Goal: Check status: Check status

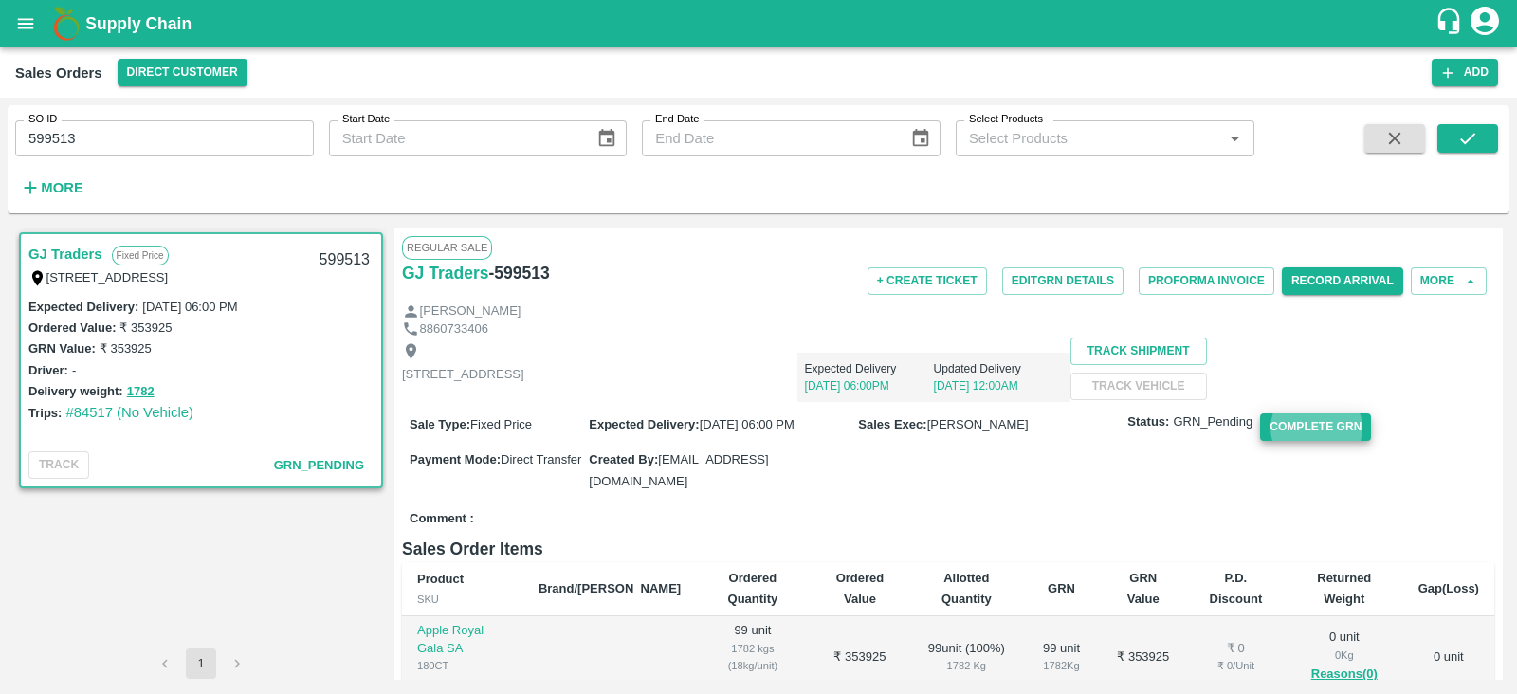
scroll to position [2, 0]
click at [19, 22] on icon "open drawer" at bounding box center [25, 23] width 21 height 21
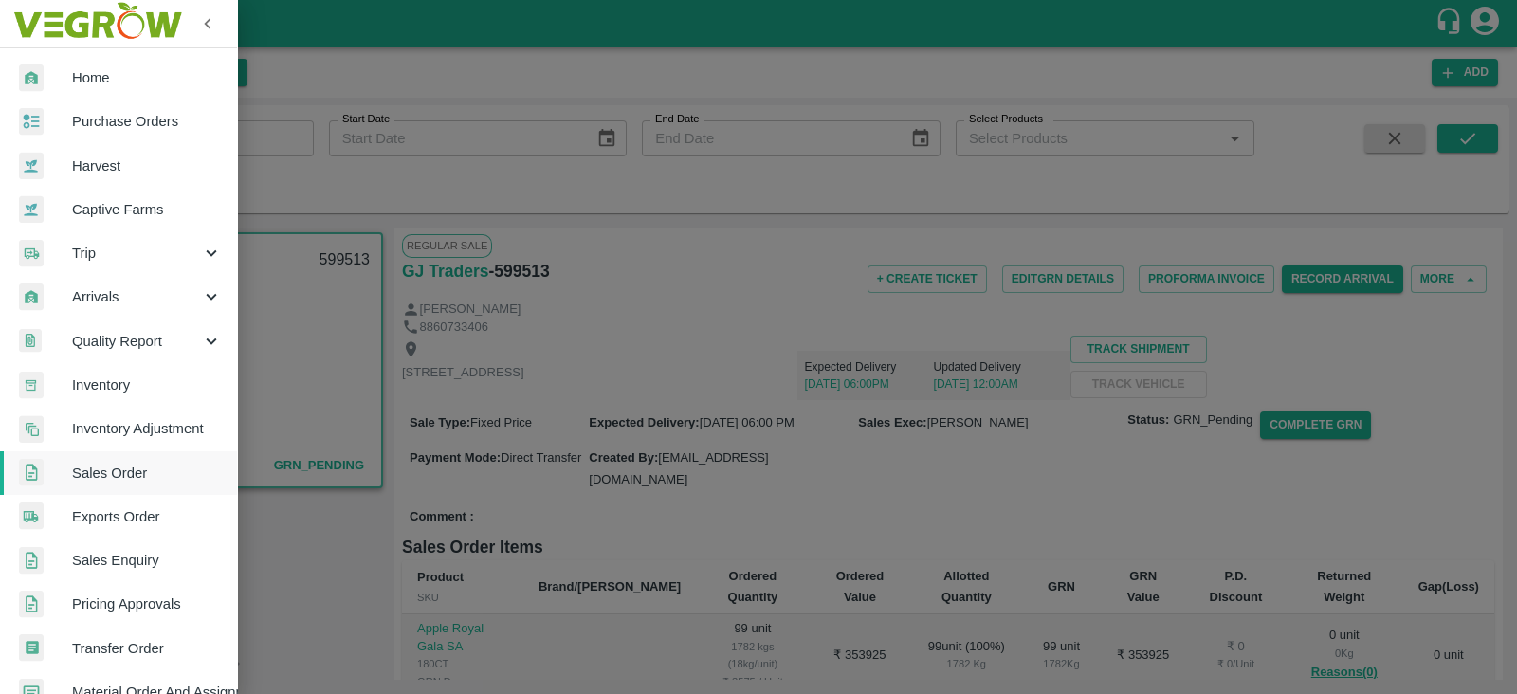
click at [633, 337] on div at bounding box center [758, 347] width 1517 height 694
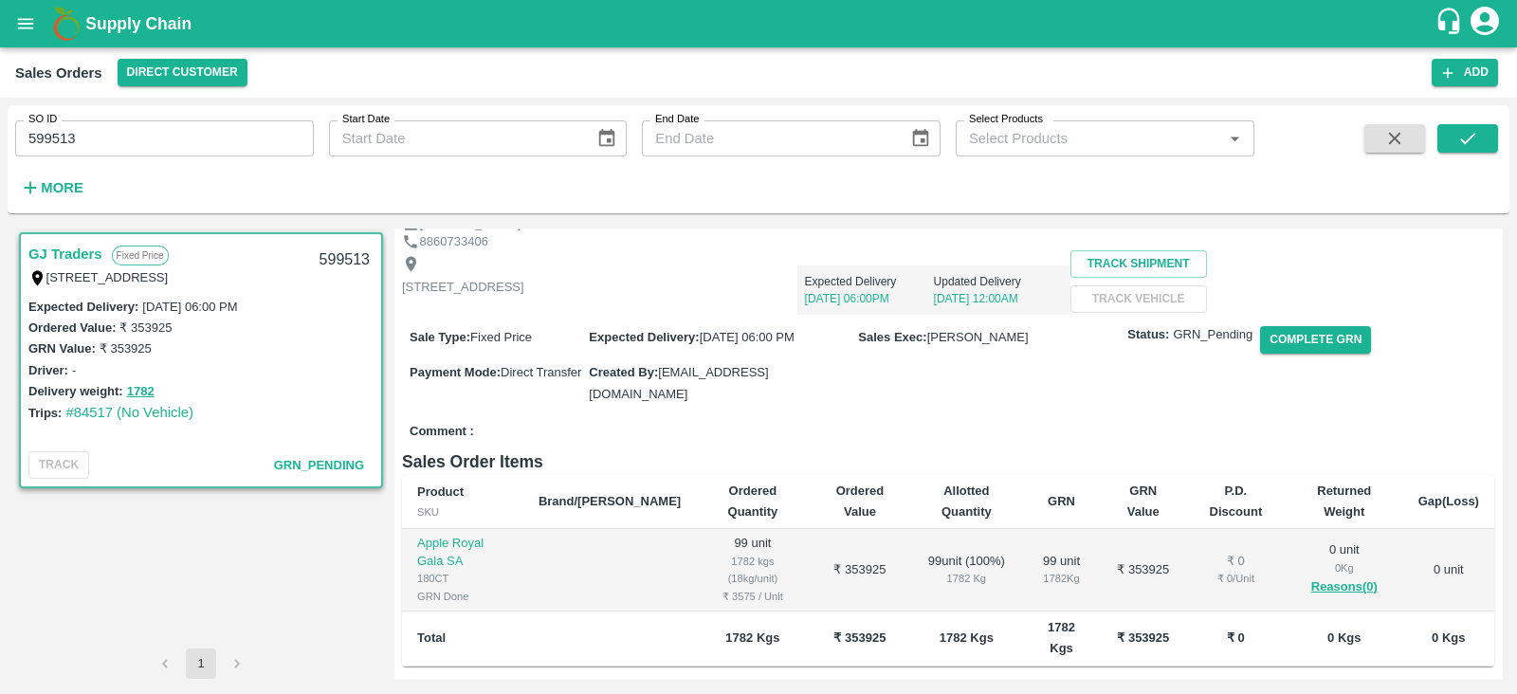
scroll to position [0, 0]
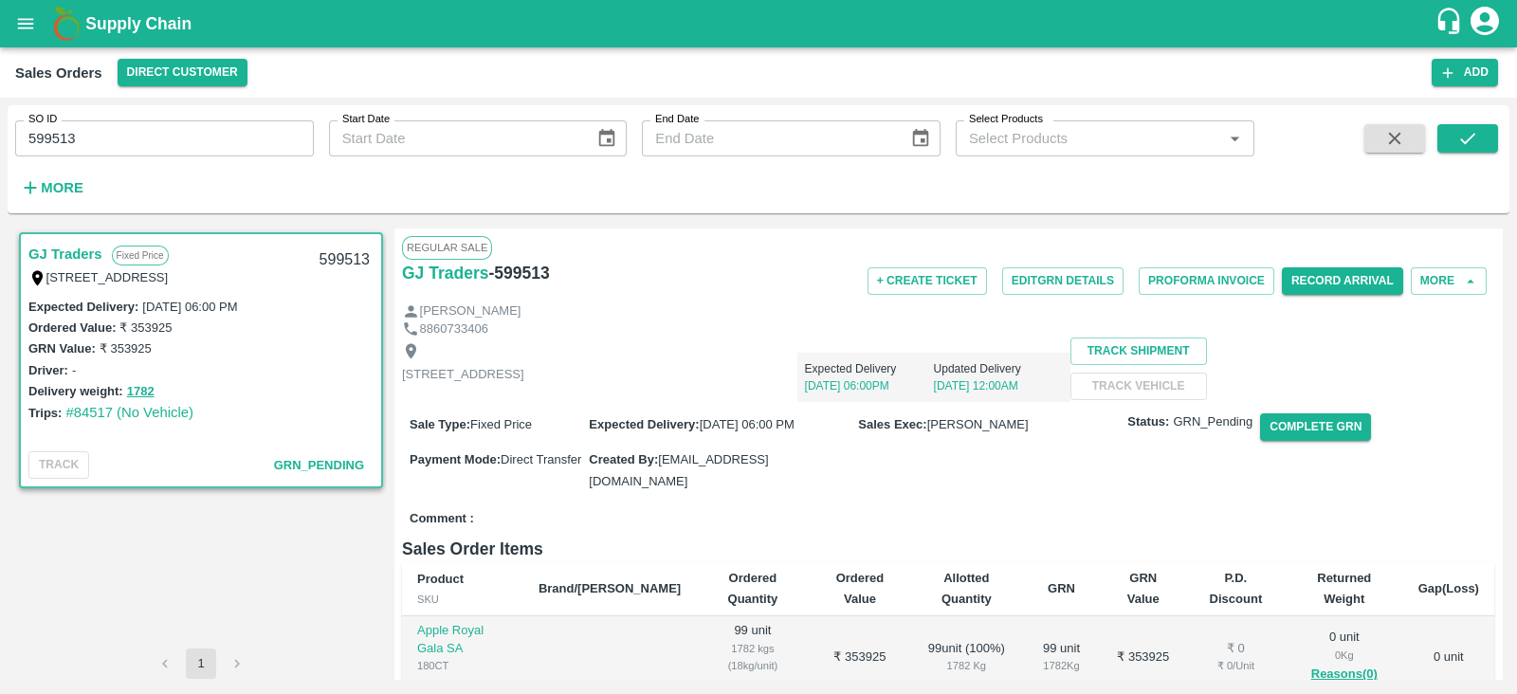
click at [526, 271] on h6 "- 599513" at bounding box center [518, 273] width 61 height 27
drag, startPoint x: 526, startPoint y: 271, endPoint x: 641, endPoint y: 310, distance: 121.1
click at [641, 310] on div "Regular Sale GJ Traders - 599513 + Create Ticket Edit GRN Details Proforma Invo…" at bounding box center [948, 454] width 1108 height 450
click at [550, 278] on div "GJ Traders - 599513" at bounding box center [584, 273] width 364 height 27
click at [534, 264] on h6 "- 599513" at bounding box center [518, 273] width 61 height 27
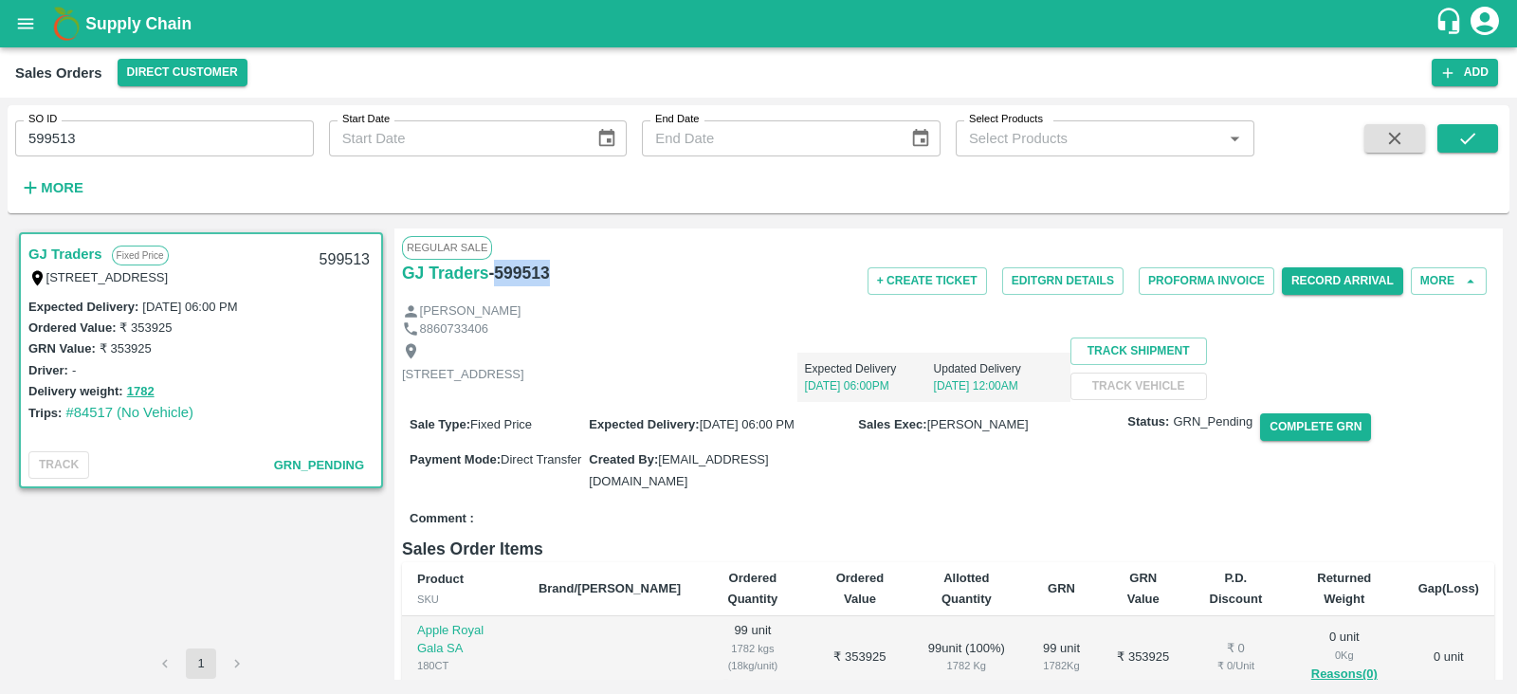
click at [534, 264] on h6 "- 599513" at bounding box center [518, 273] width 61 height 27
copy h6 "599513"
click at [25, 18] on icon "open drawer" at bounding box center [26, 23] width 16 height 10
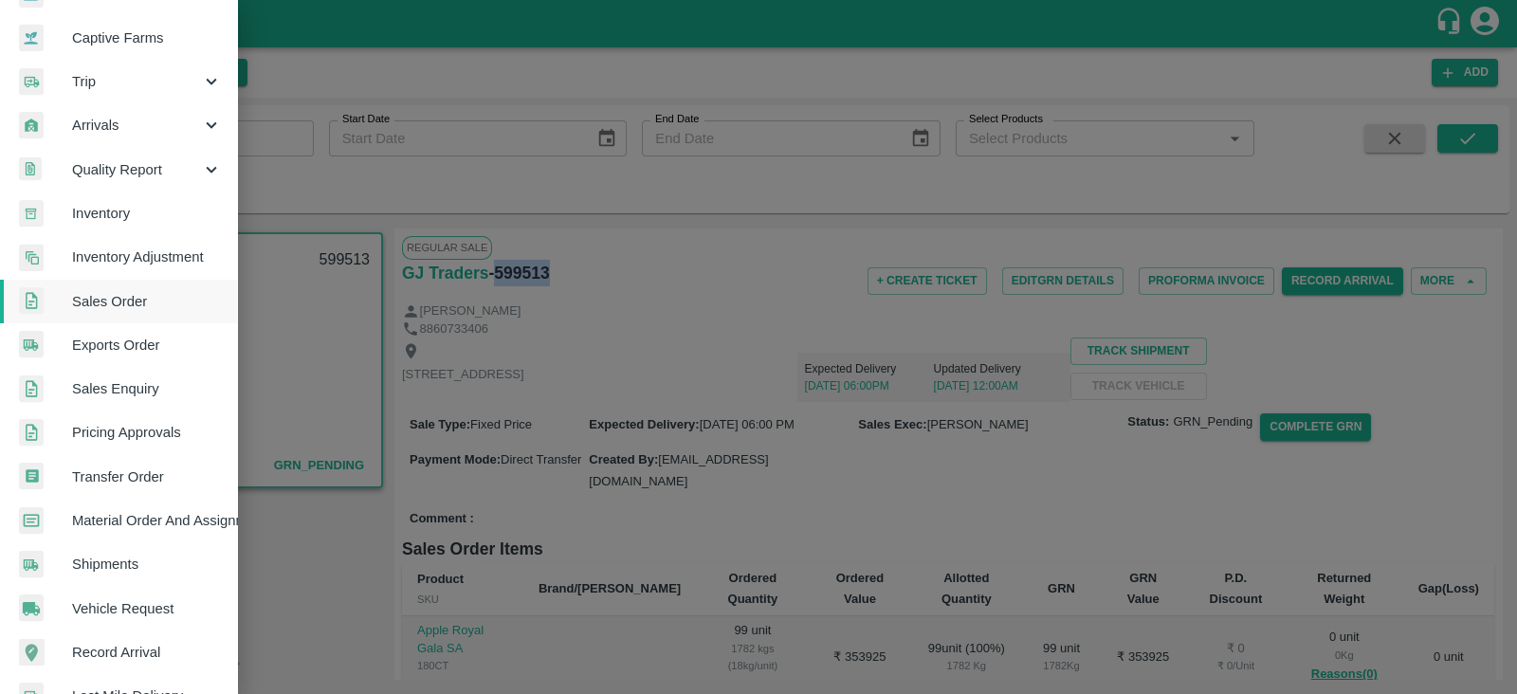
scroll to position [173, 0]
click at [166, 514] on span "Material Order And Assignment" at bounding box center [147, 519] width 150 height 21
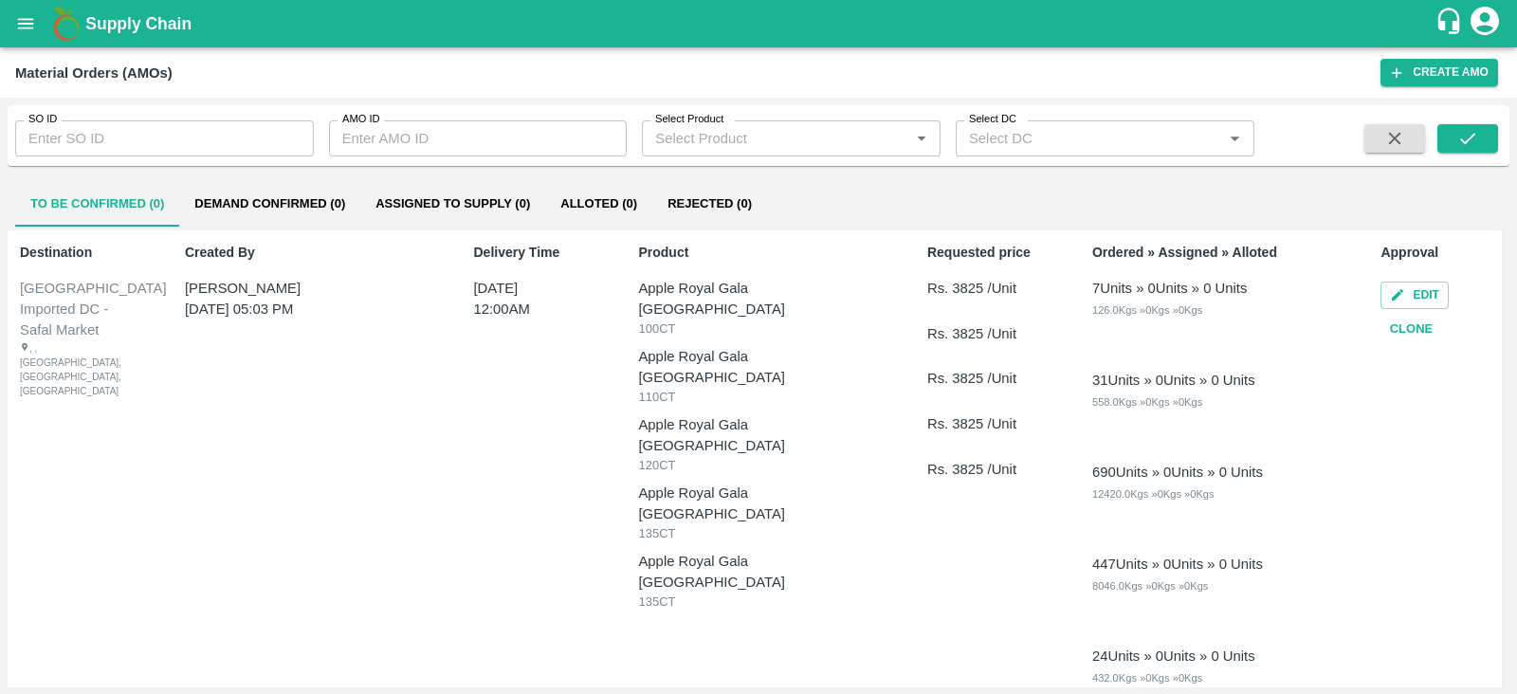
click at [132, 156] on input "SO ID" at bounding box center [164, 138] width 299 height 36
paste input "599513"
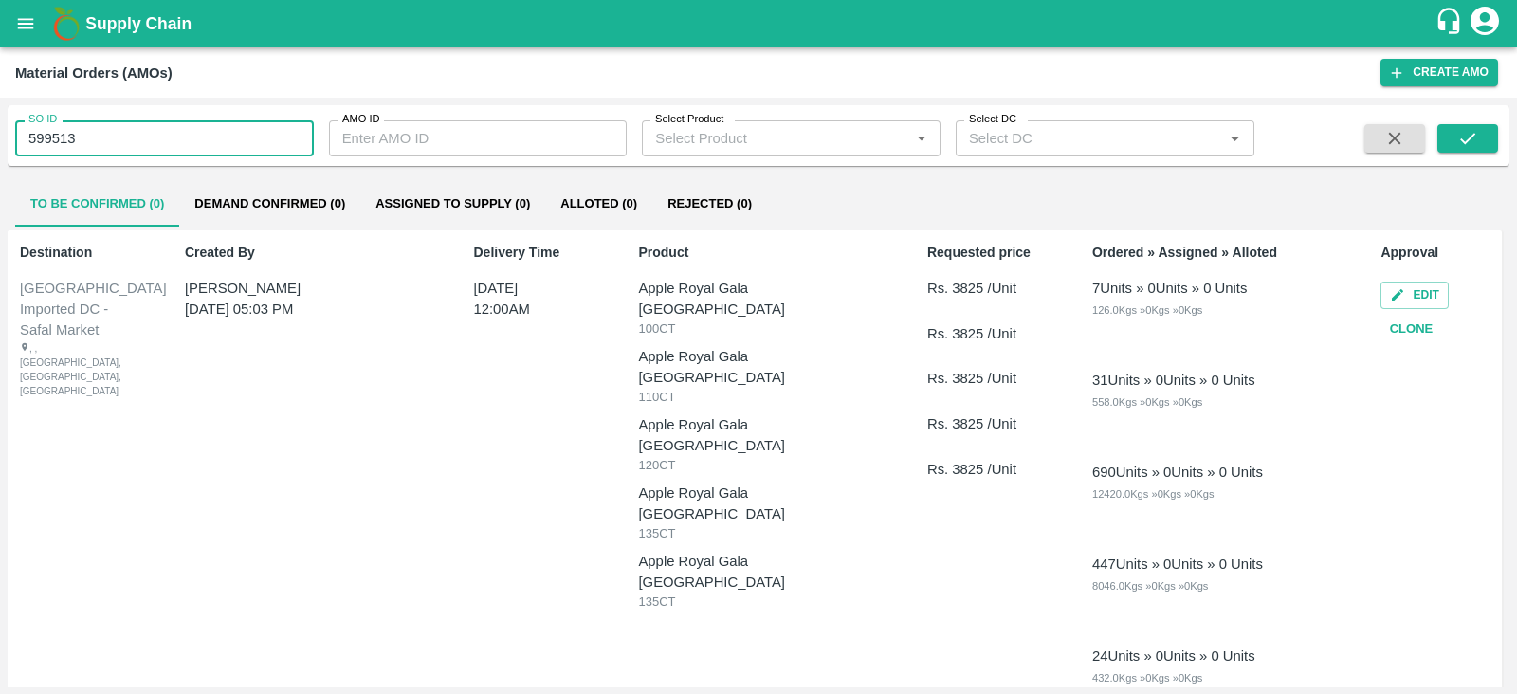
type input "599513"
drag, startPoint x: 1470, startPoint y: 160, endPoint x: 1465, endPoint y: 140, distance: 20.5
click at [1465, 140] on div "SO ID 599513 SO ID AMO ID AMO ID Select Product Select Product   * Select DC Se…" at bounding box center [759, 135] width 1502 height 61
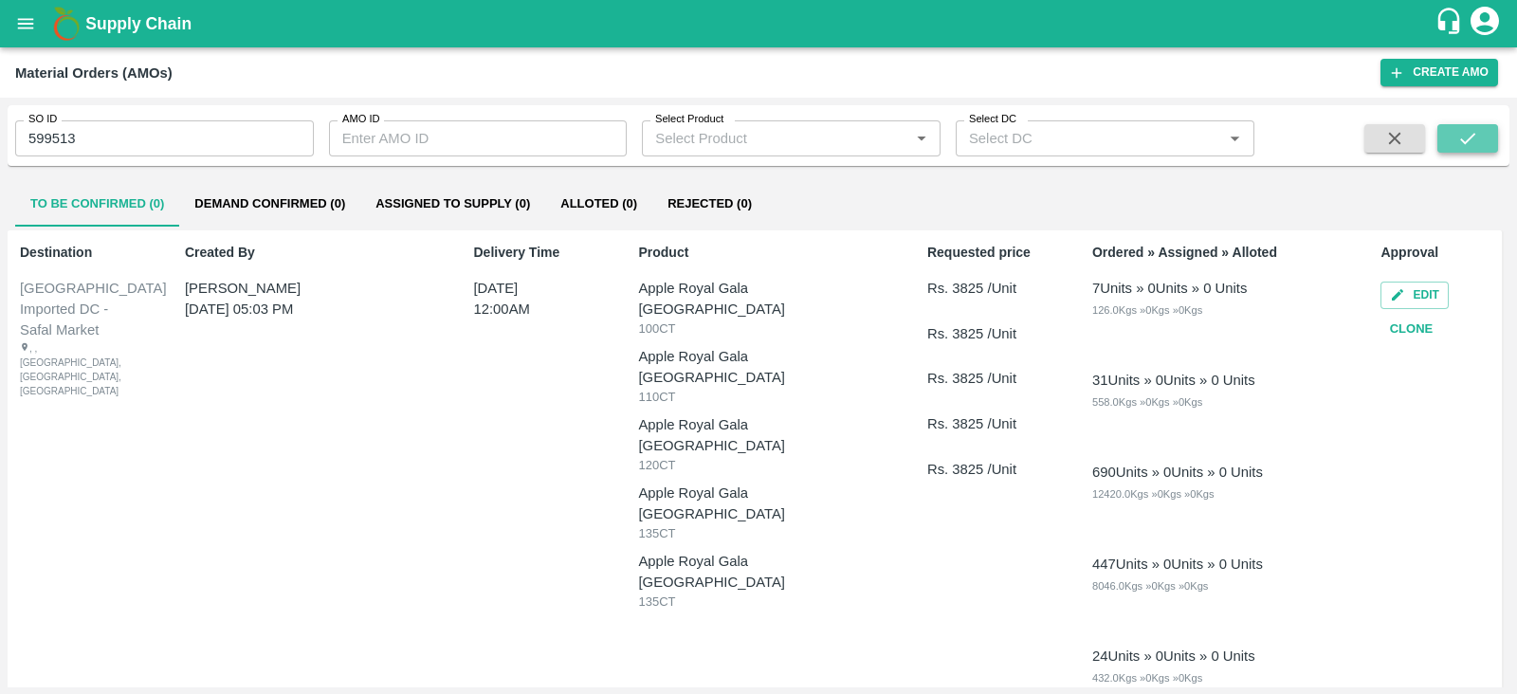
click at [1465, 140] on icon "submit" at bounding box center [1468, 138] width 21 height 21
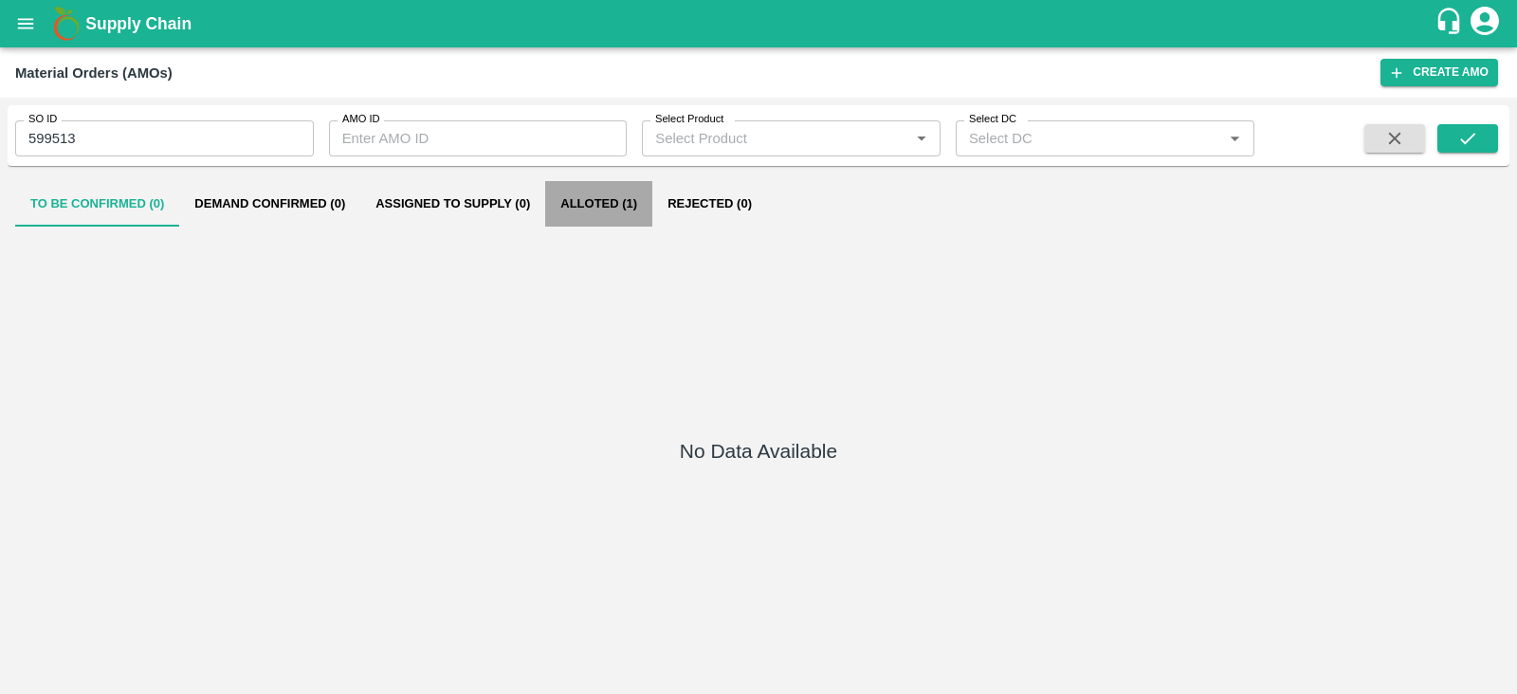
click at [614, 205] on button "Alloted (1)" at bounding box center [598, 204] width 107 height 46
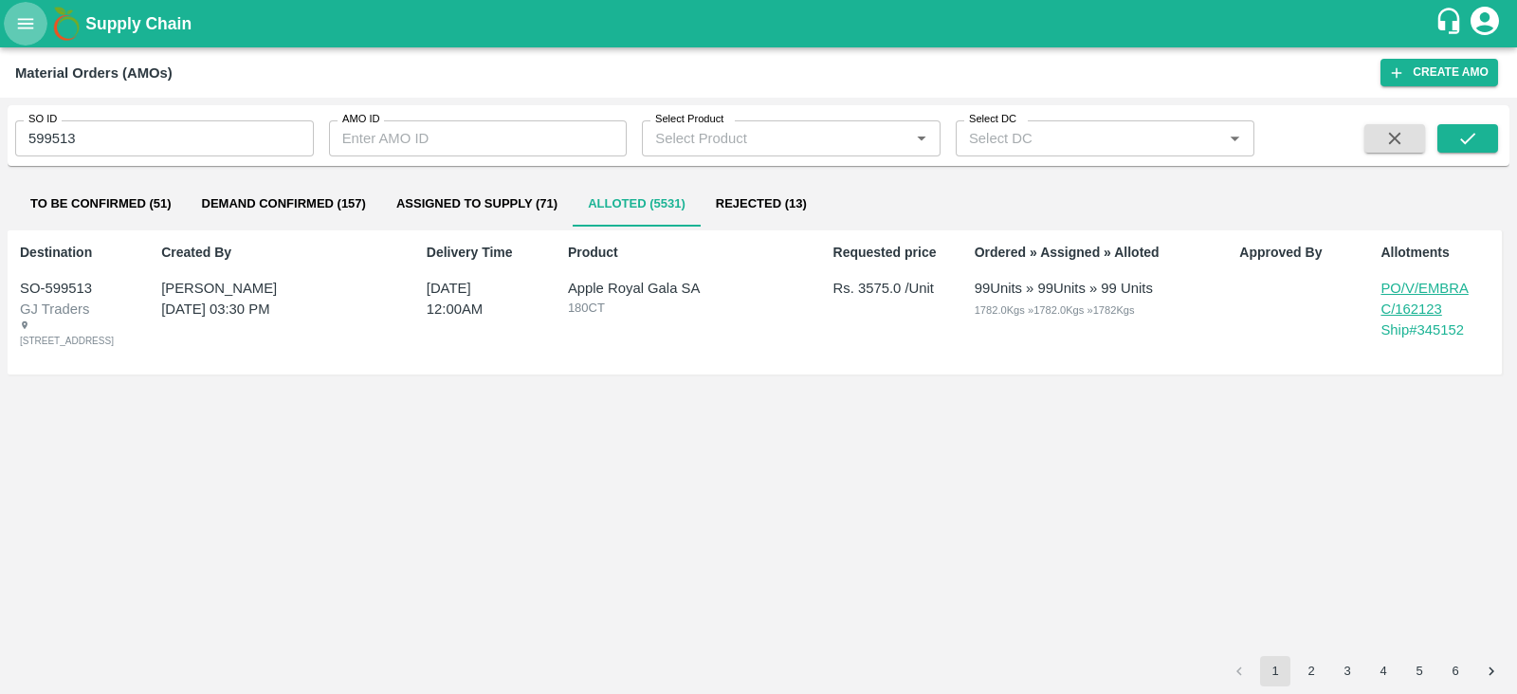
click at [13, 21] on button "open drawer" at bounding box center [26, 24] width 44 height 44
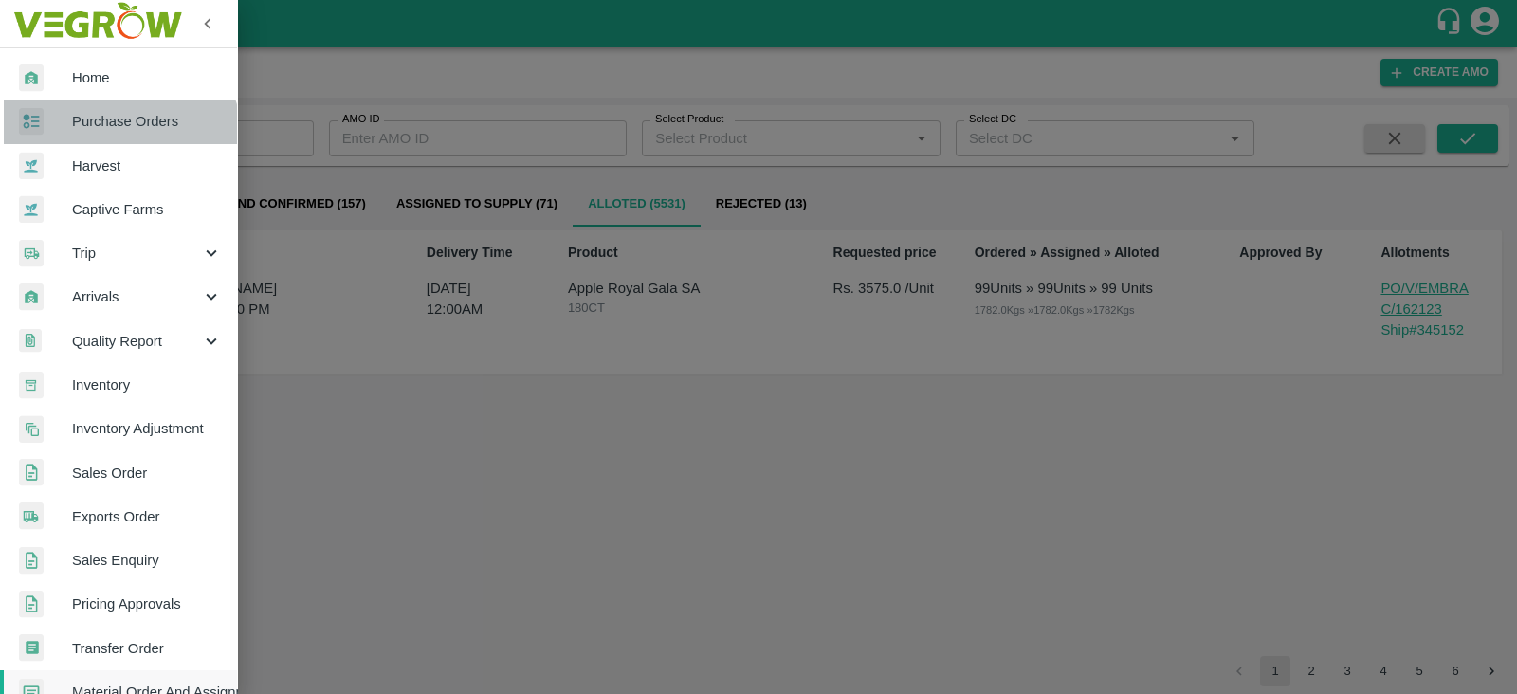
click at [114, 142] on link "Purchase Orders" at bounding box center [118, 122] width 237 height 44
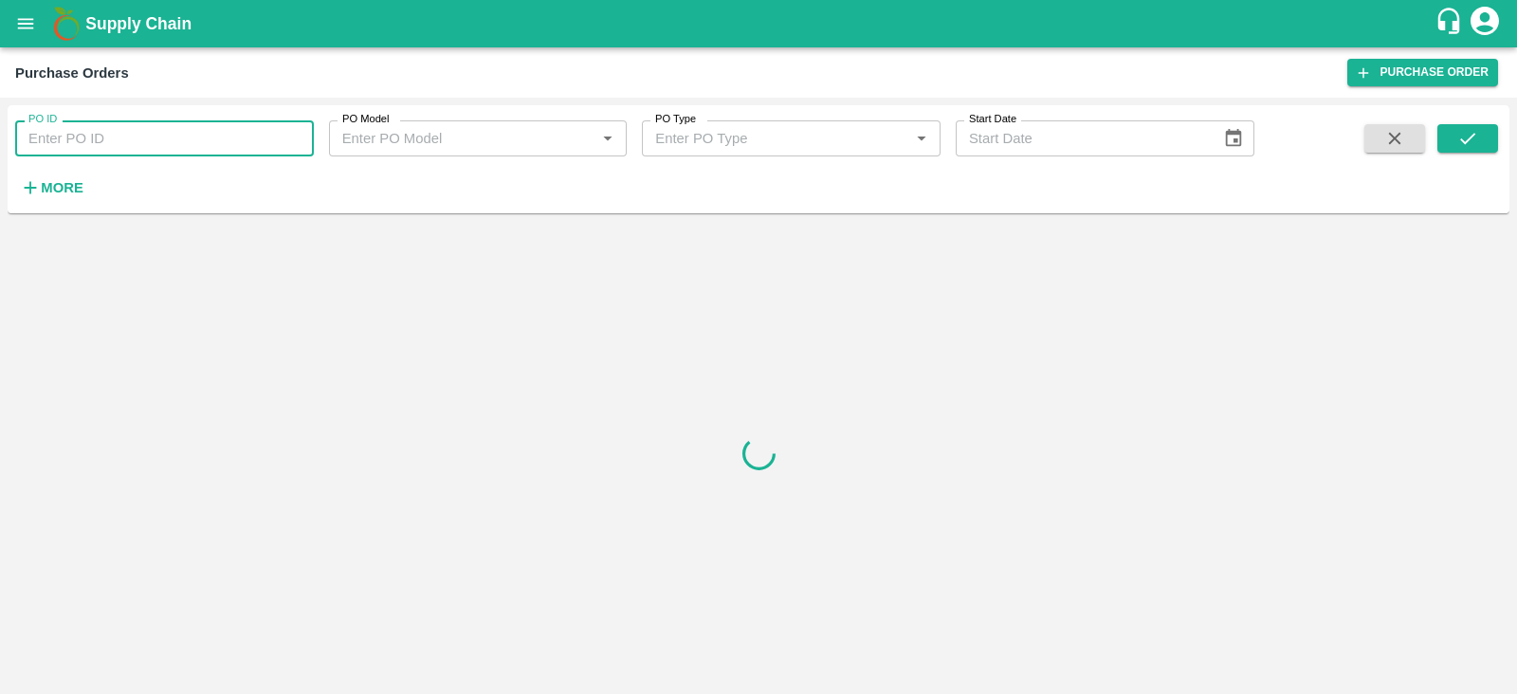
click at [107, 144] on input "PO ID" at bounding box center [164, 138] width 299 height 36
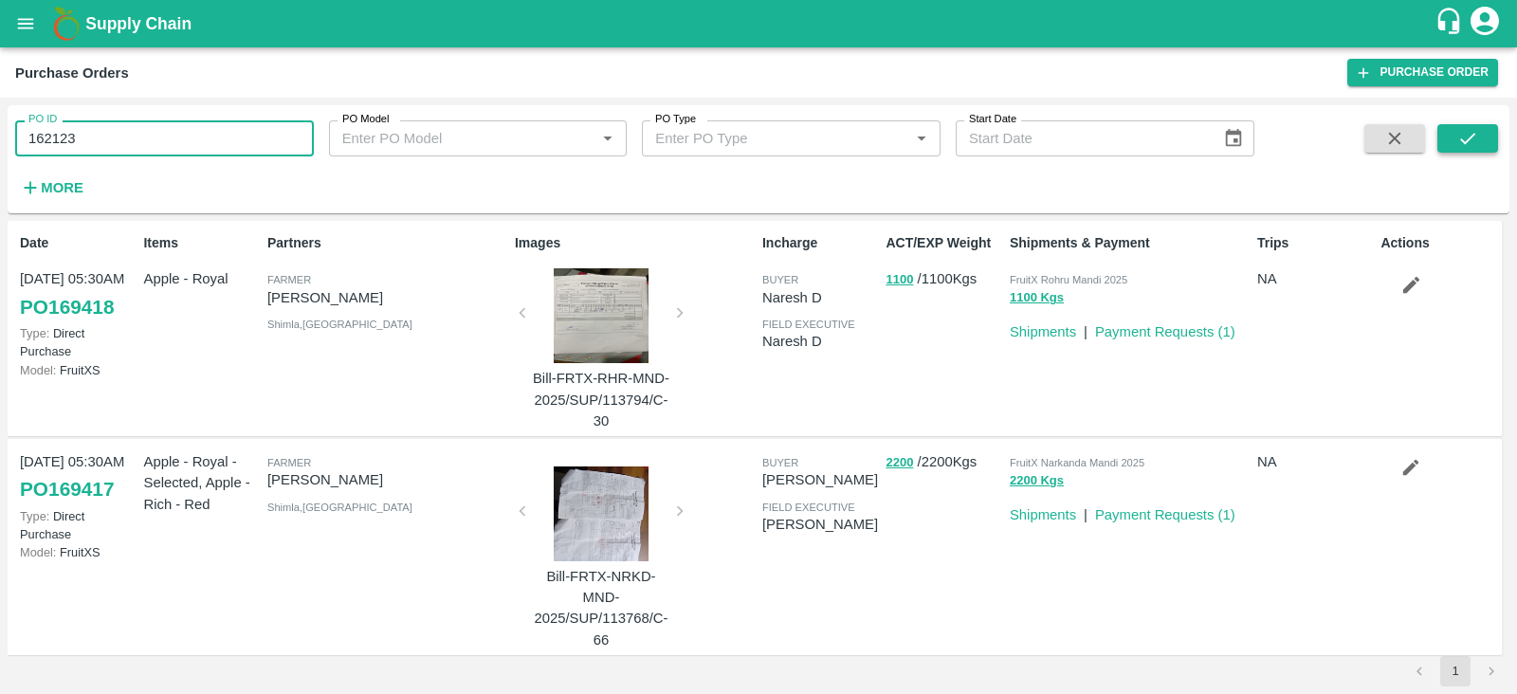
type input "162123"
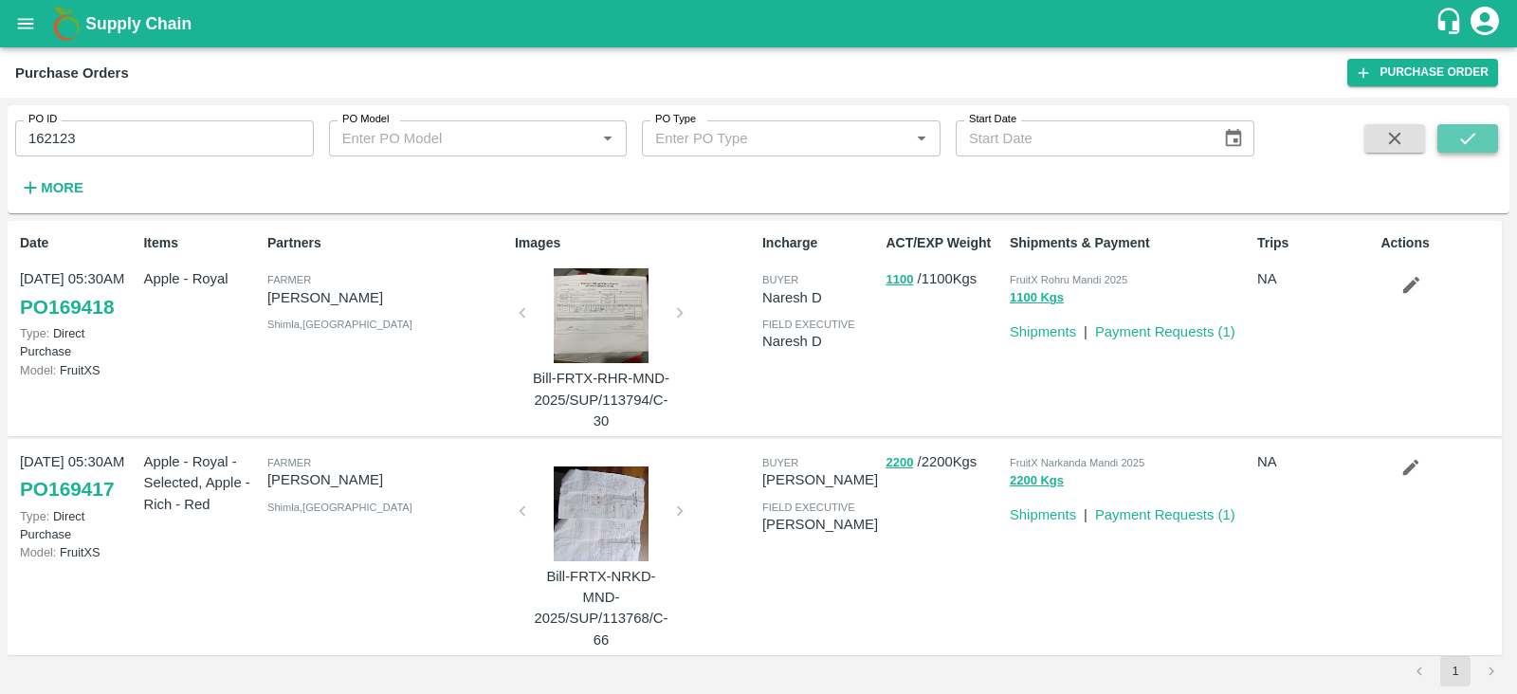
click at [1484, 144] on button "submit" at bounding box center [1468, 138] width 61 height 28
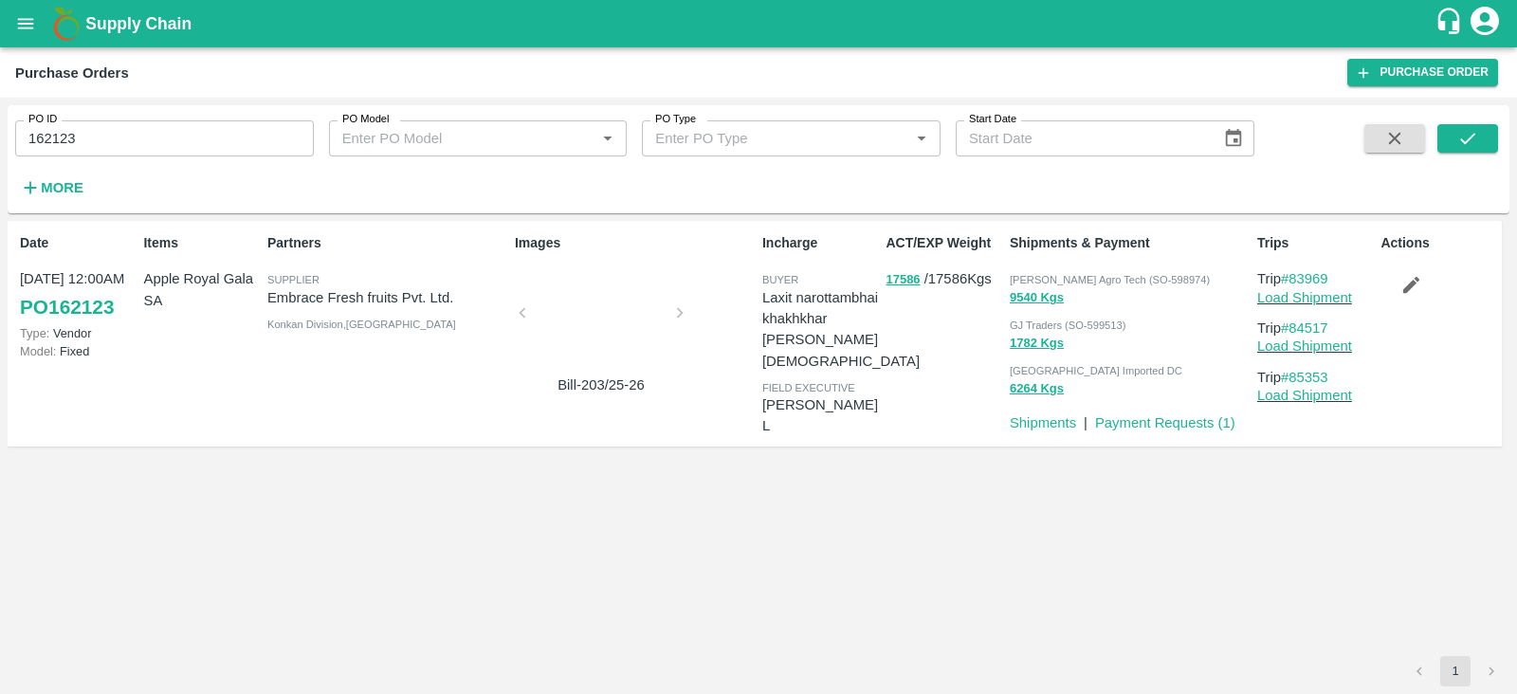
click at [607, 298] on div at bounding box center [601, 318] width 142 height 101
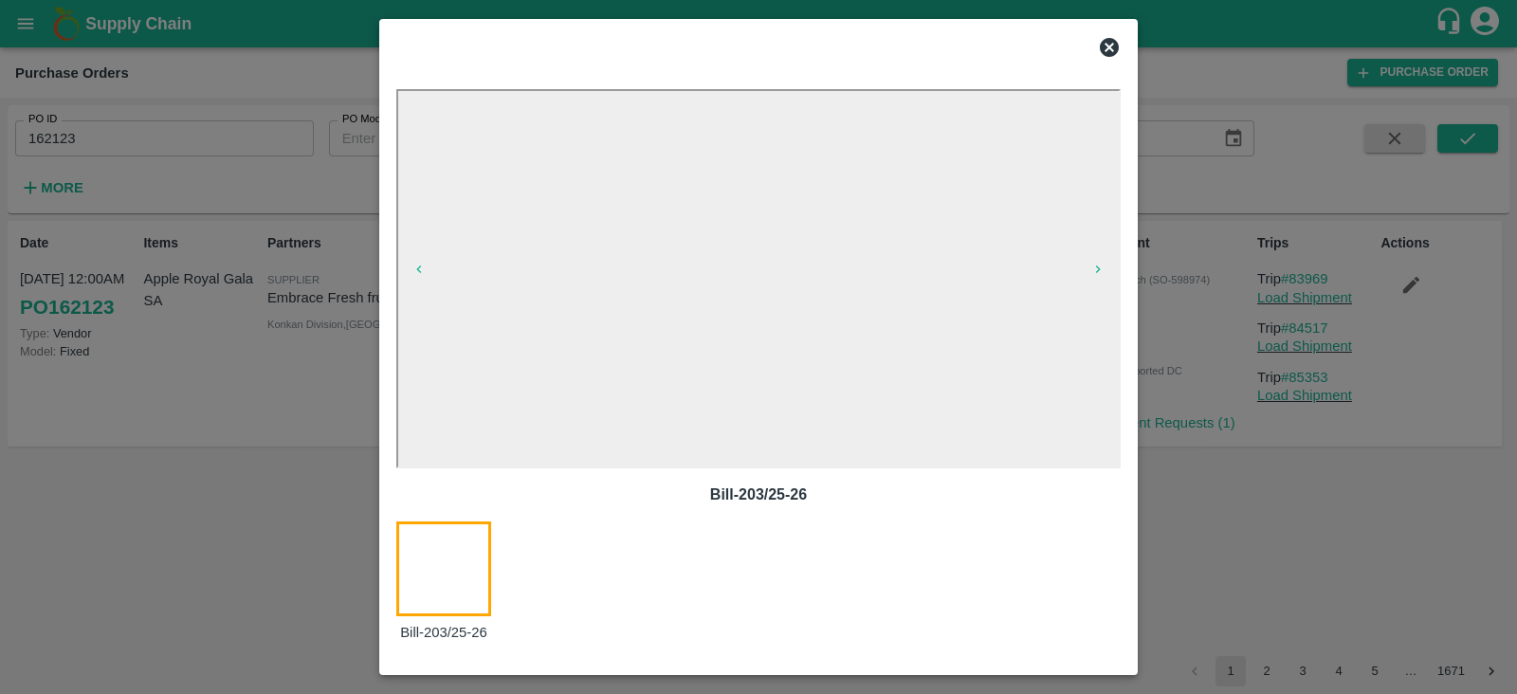
click at [1109, 43] on icon at bounding box center [1109, 47] width 19 height 19
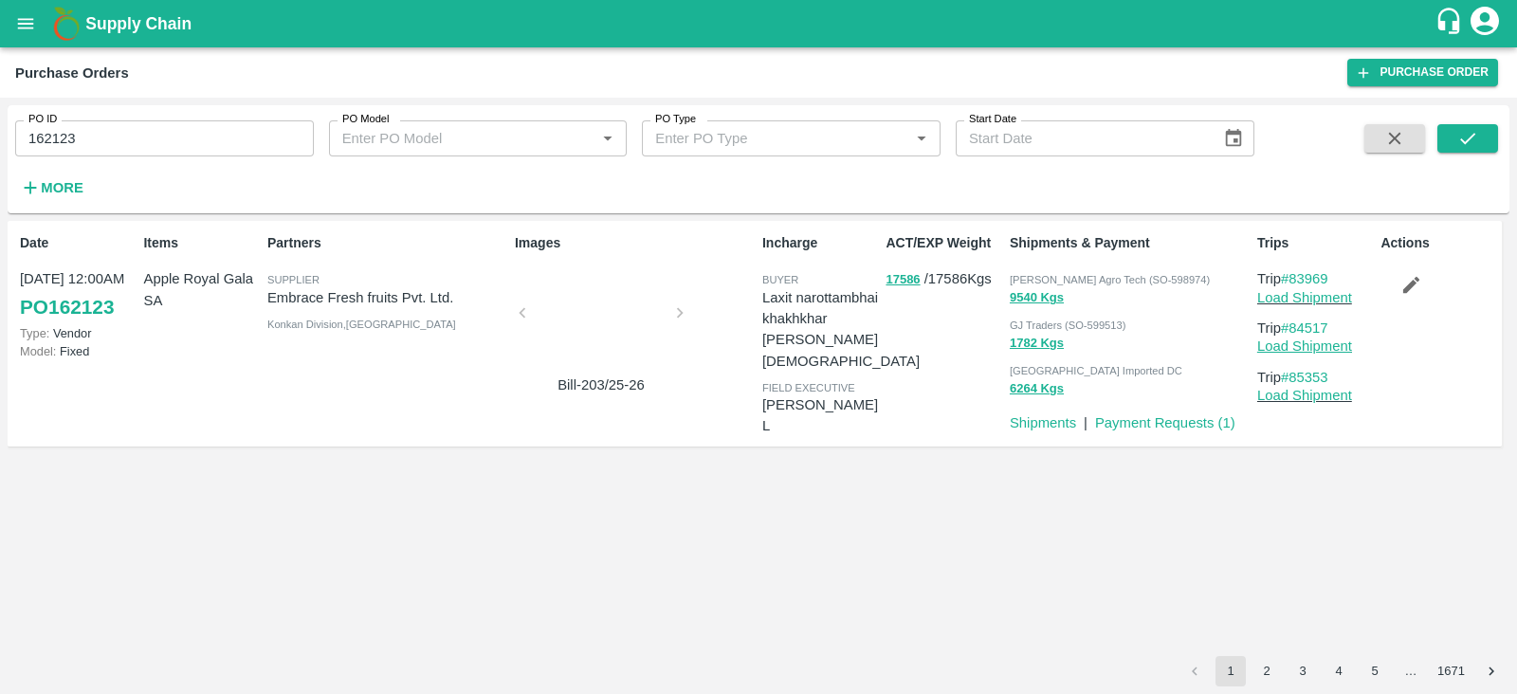
click at [1295, 345] on link "Load Shipment" at bounding box center [1304, 346] width 95 height 15
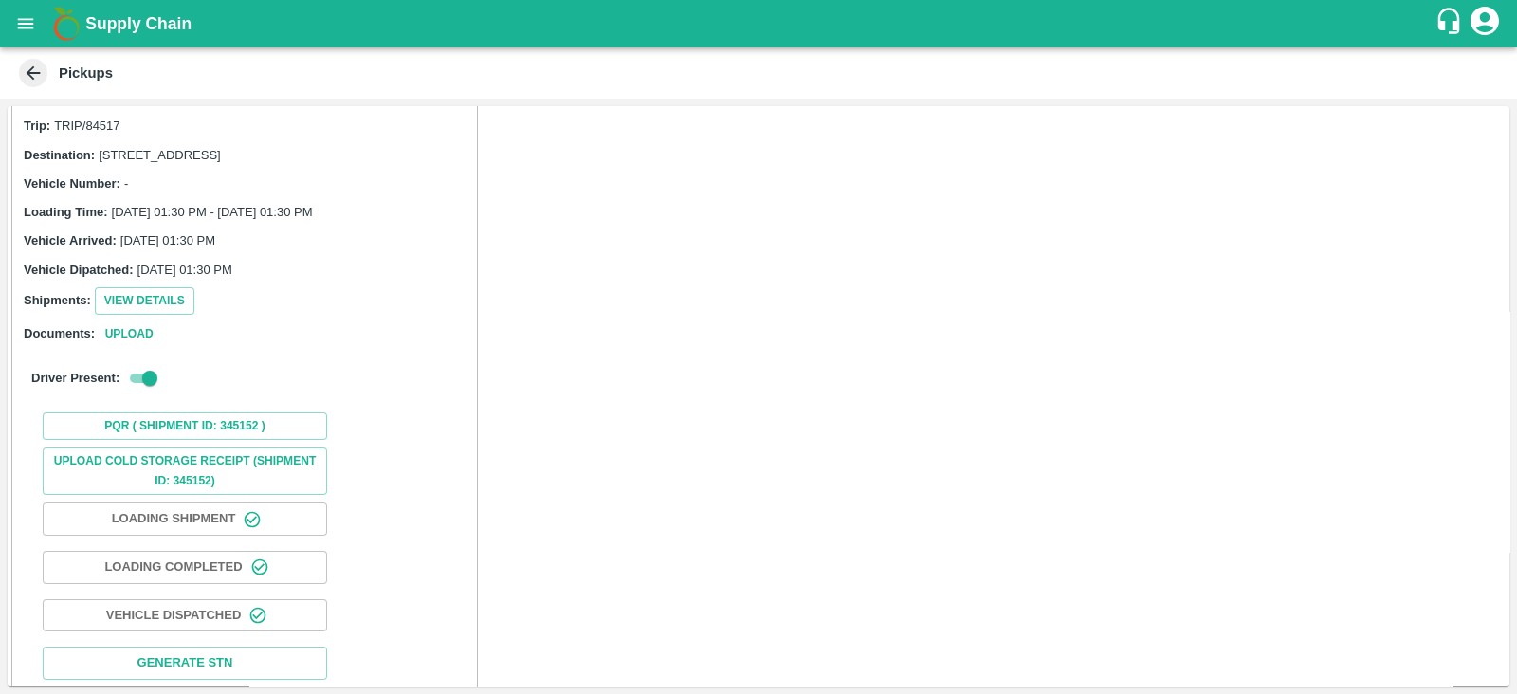
scroll to position [33, 0]
click at [160, 318] on button "View Details" at bounding box center [145, 304] width 100 height 28
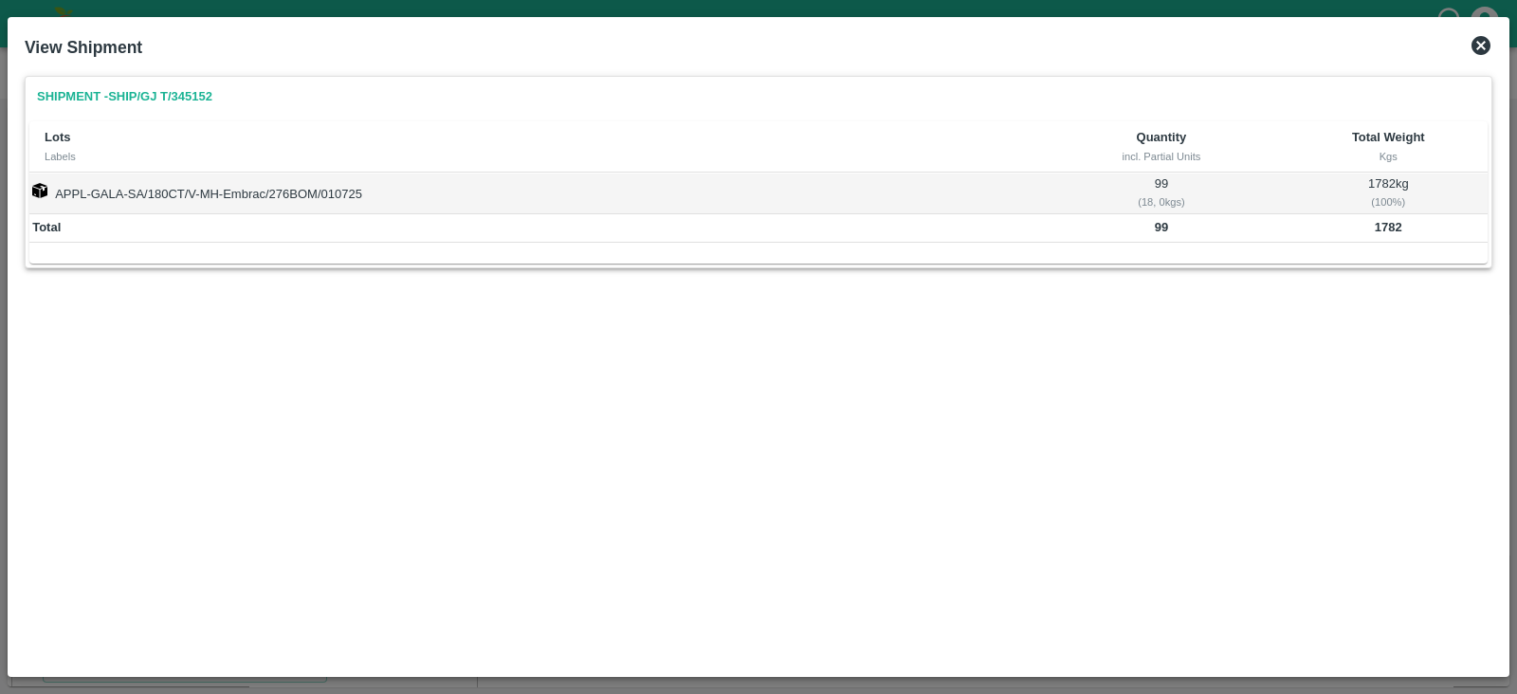
click at [1491, 46] on icon at bounding box center [1481, 45] width 23 height 23
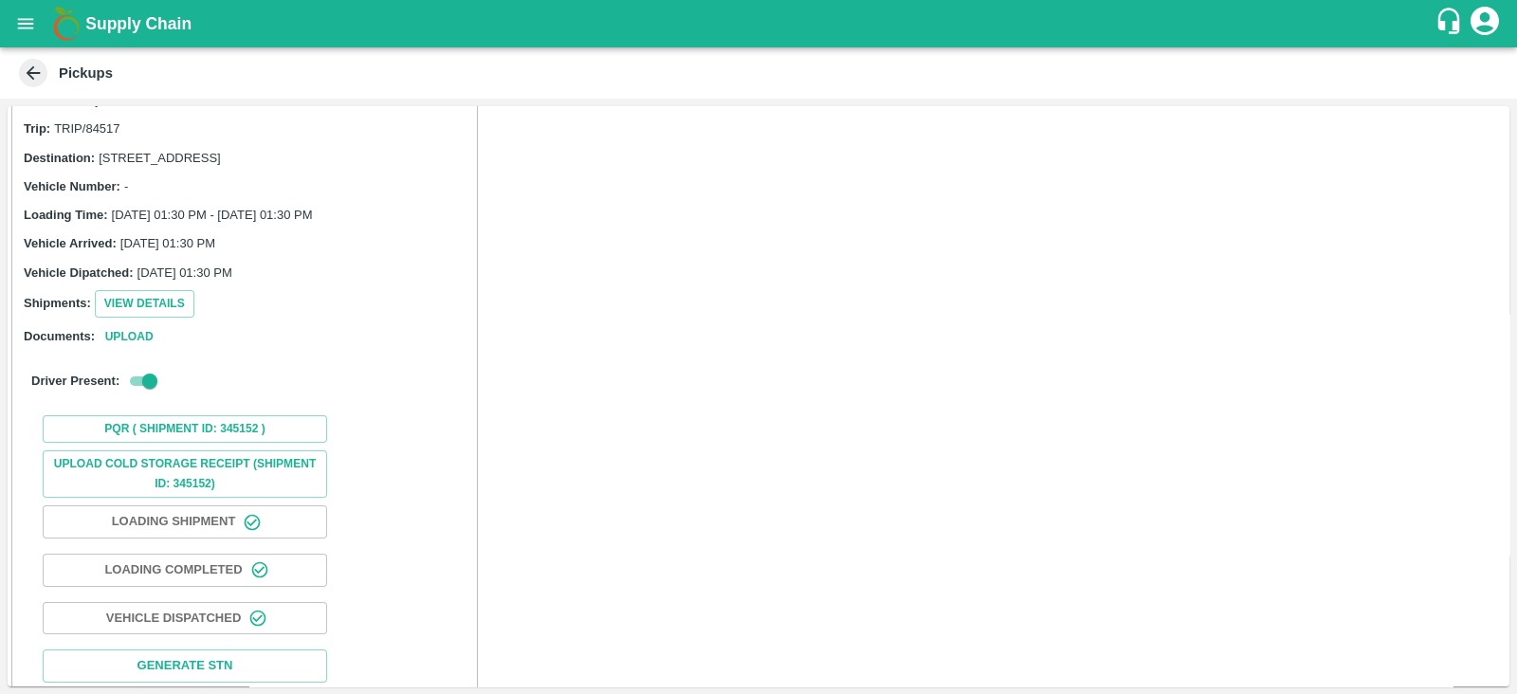
click at [30, 78] on icon at bounding box center [33, 73] width 21 height 21
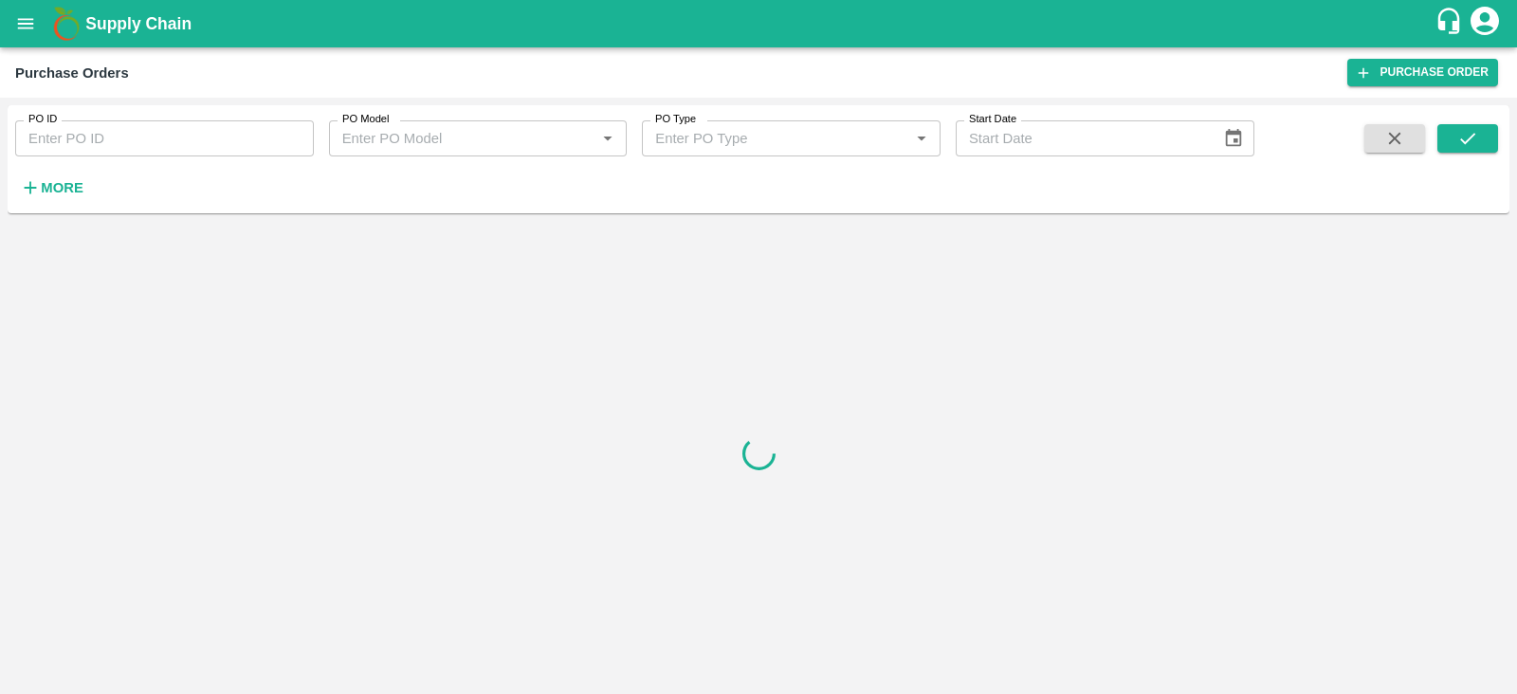
click at [204, 143] on input "PO ID" at bounding box center [164, 138] width 299 height 36
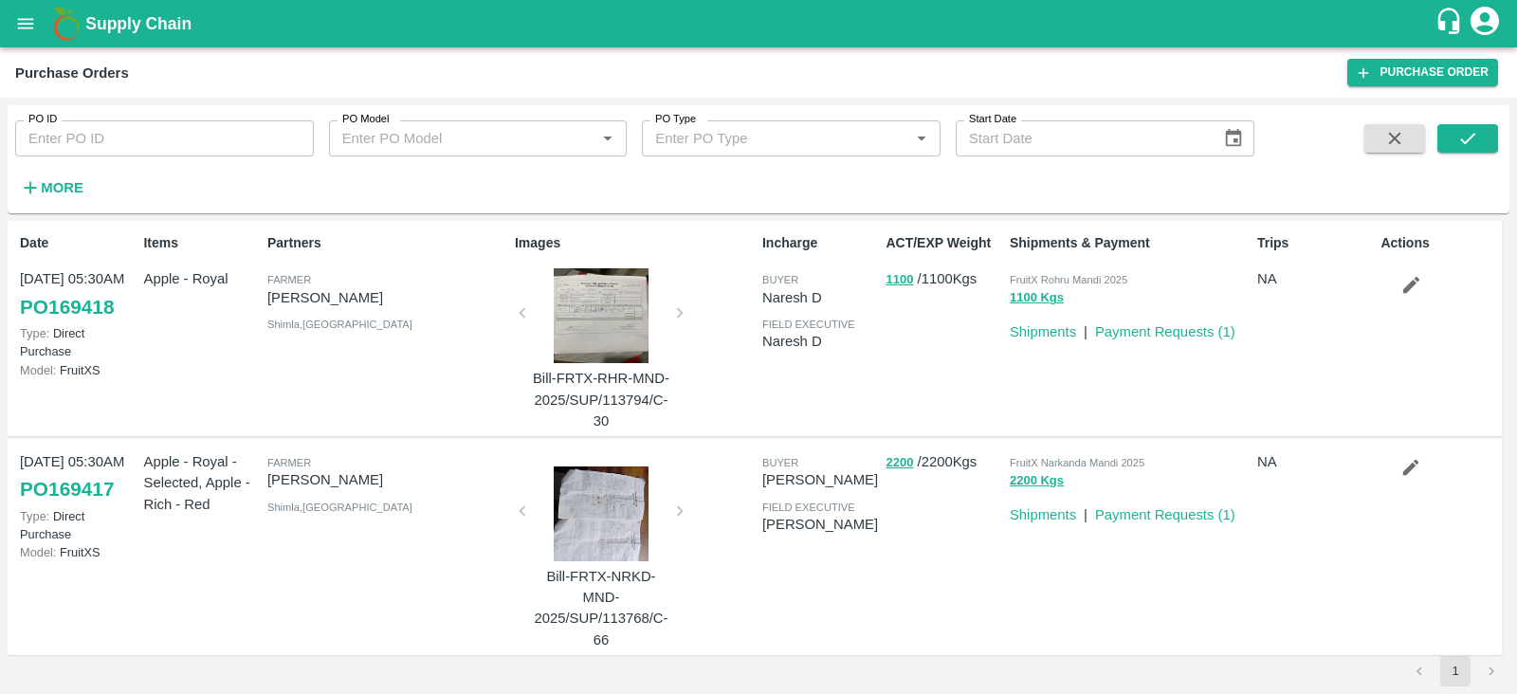
click at [415, 243] on p "Partners" at bounding box center [387, 243] width 240 height 20
click at [28, 13] on icon "open drawer" at bounding box center [25, 23] width 21 height 21
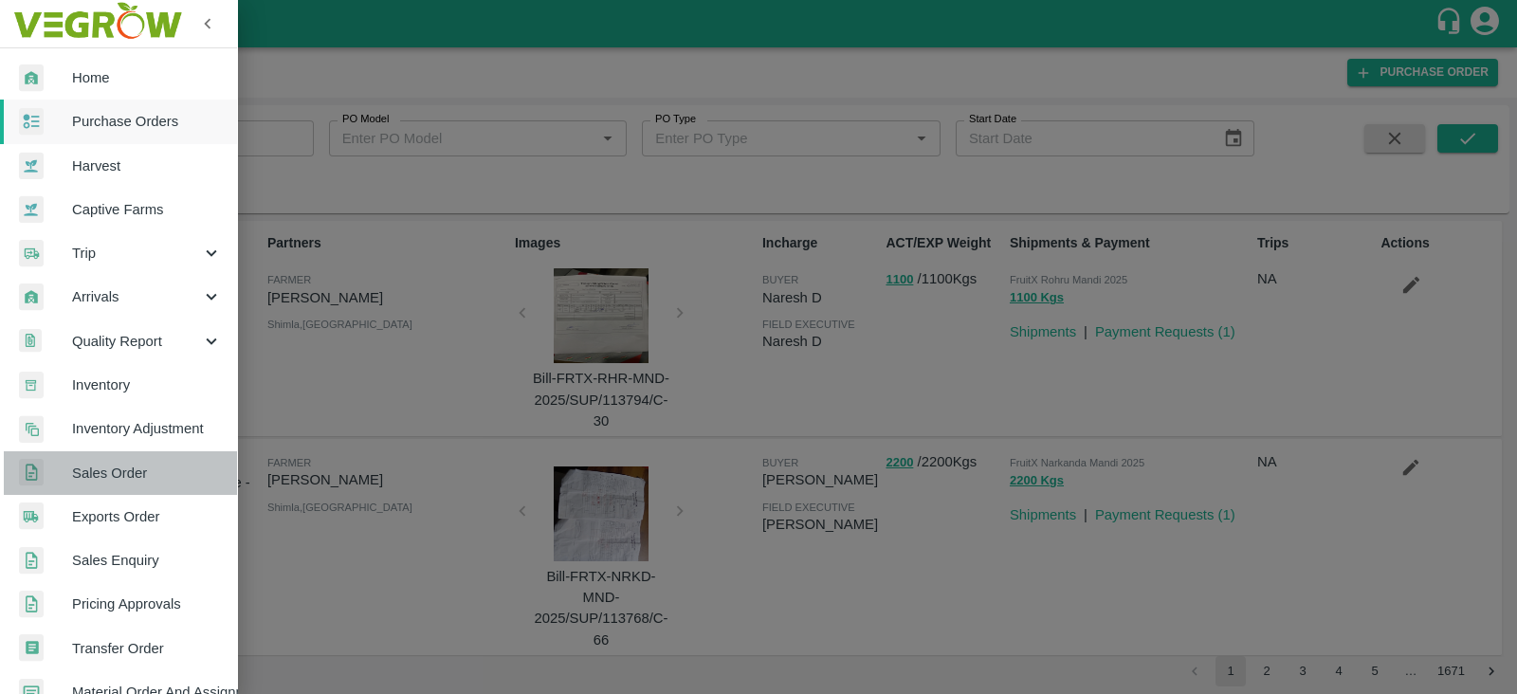
click at [126, 476] on span "Sales Order" at bounding box center [147, 473] width 150 height 21
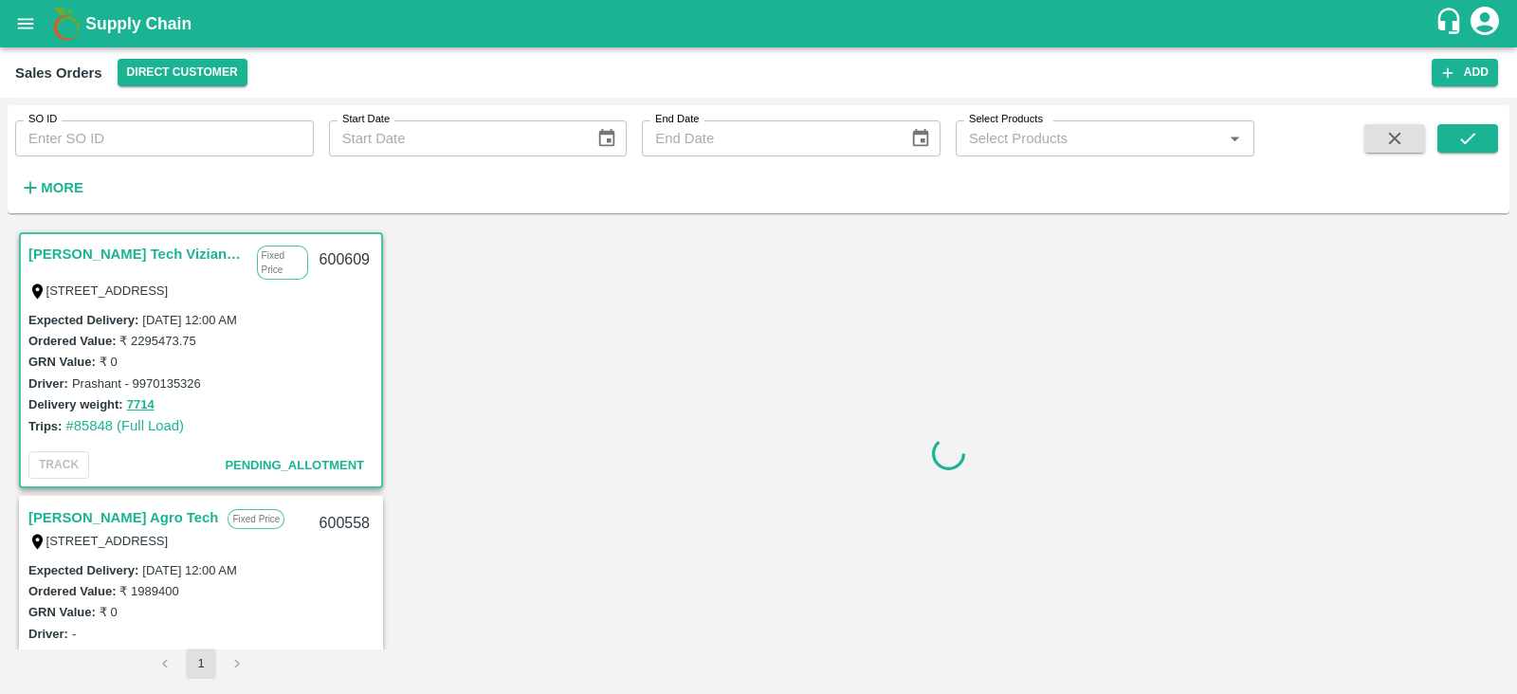
click at [119, 125] on input "SO ID" at bounding box center [164, 138] width 299 height 36
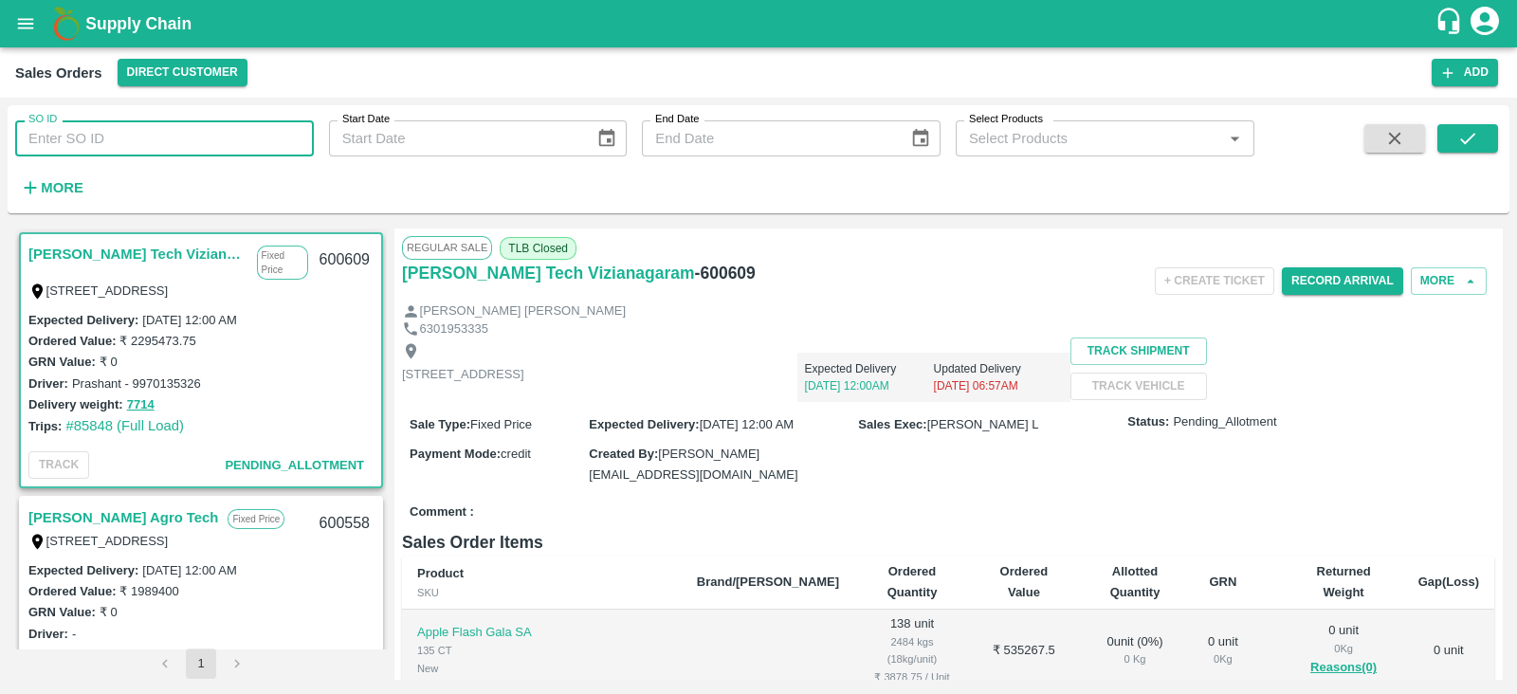
paste input "599513"
type input "599513"
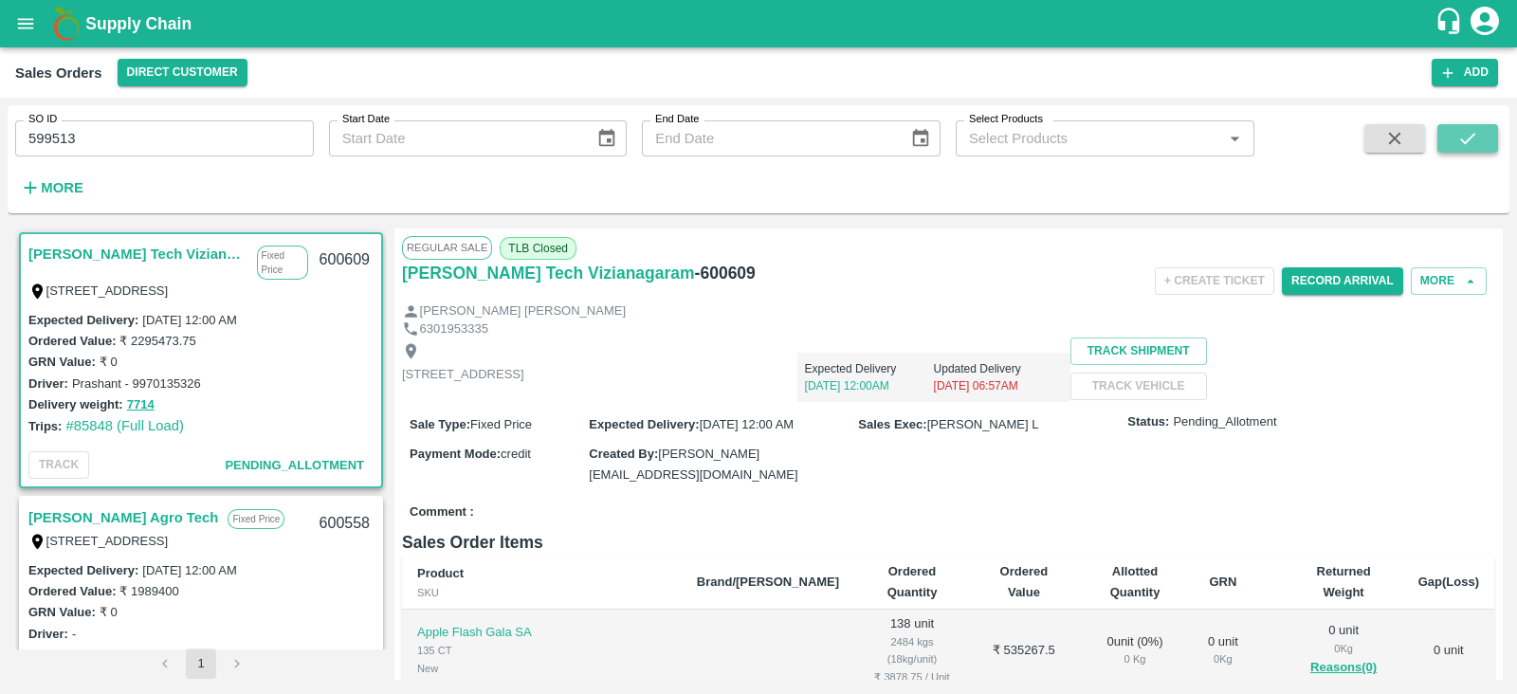
click at [1478, 143] on button "submit" at bounding box center [1468, 138] width 61 height 28
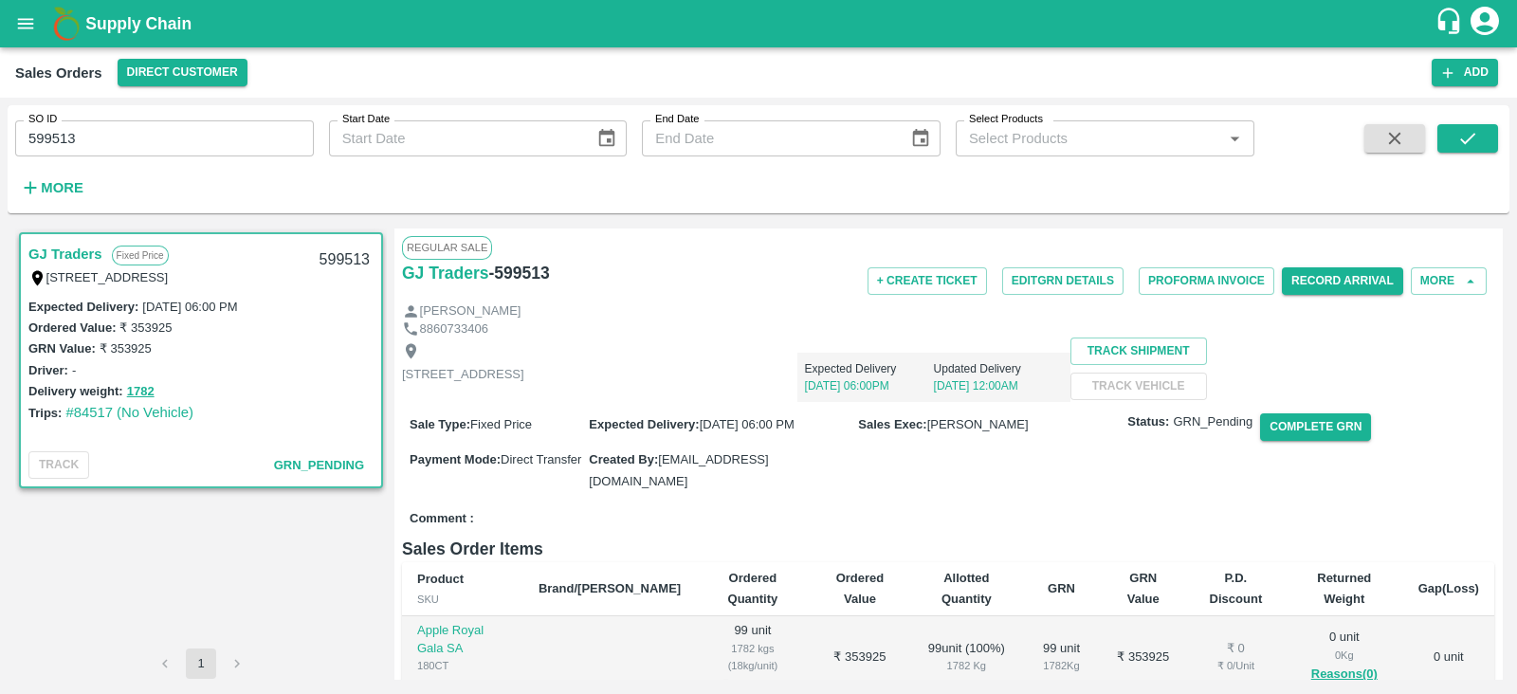
click at [30, 32] on icon "open drawer" at bounding box center [25, 23] width 21 height 21
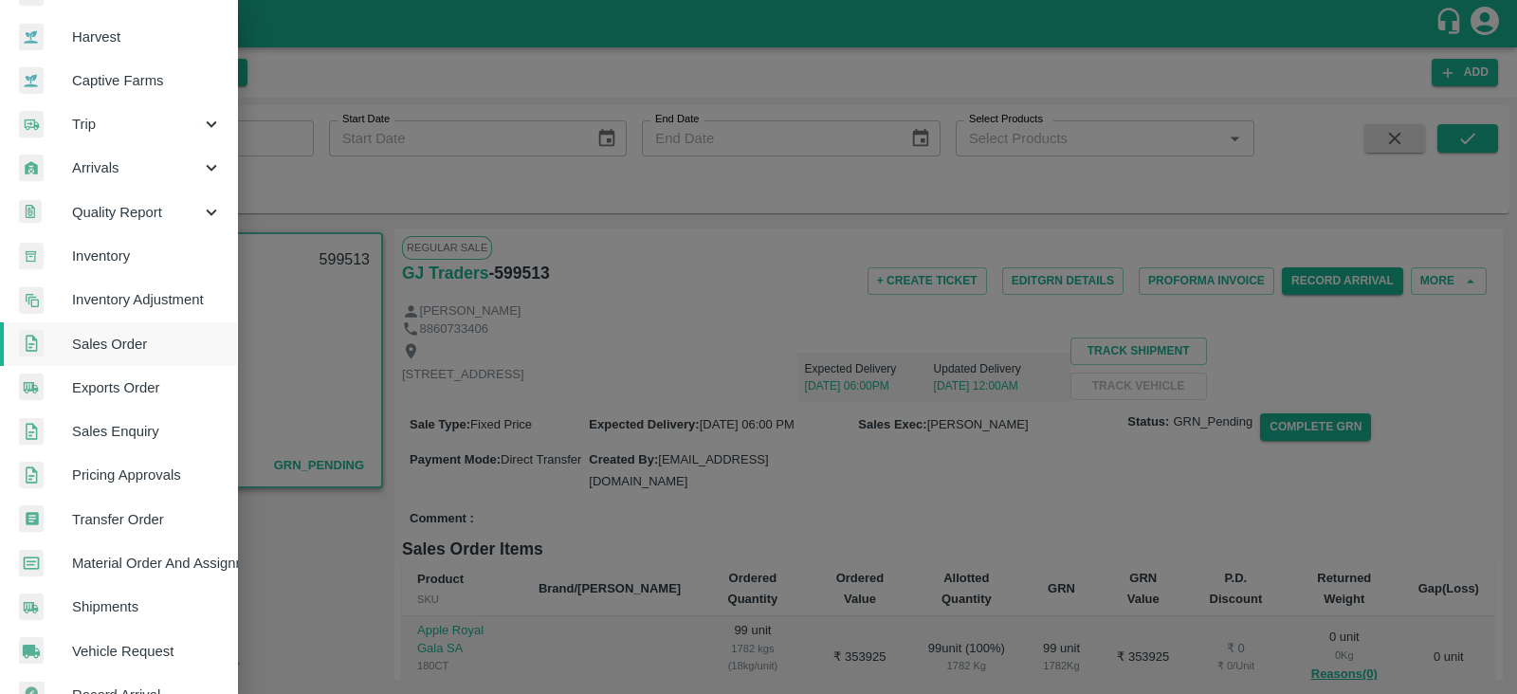
scroll to position [132, 0]
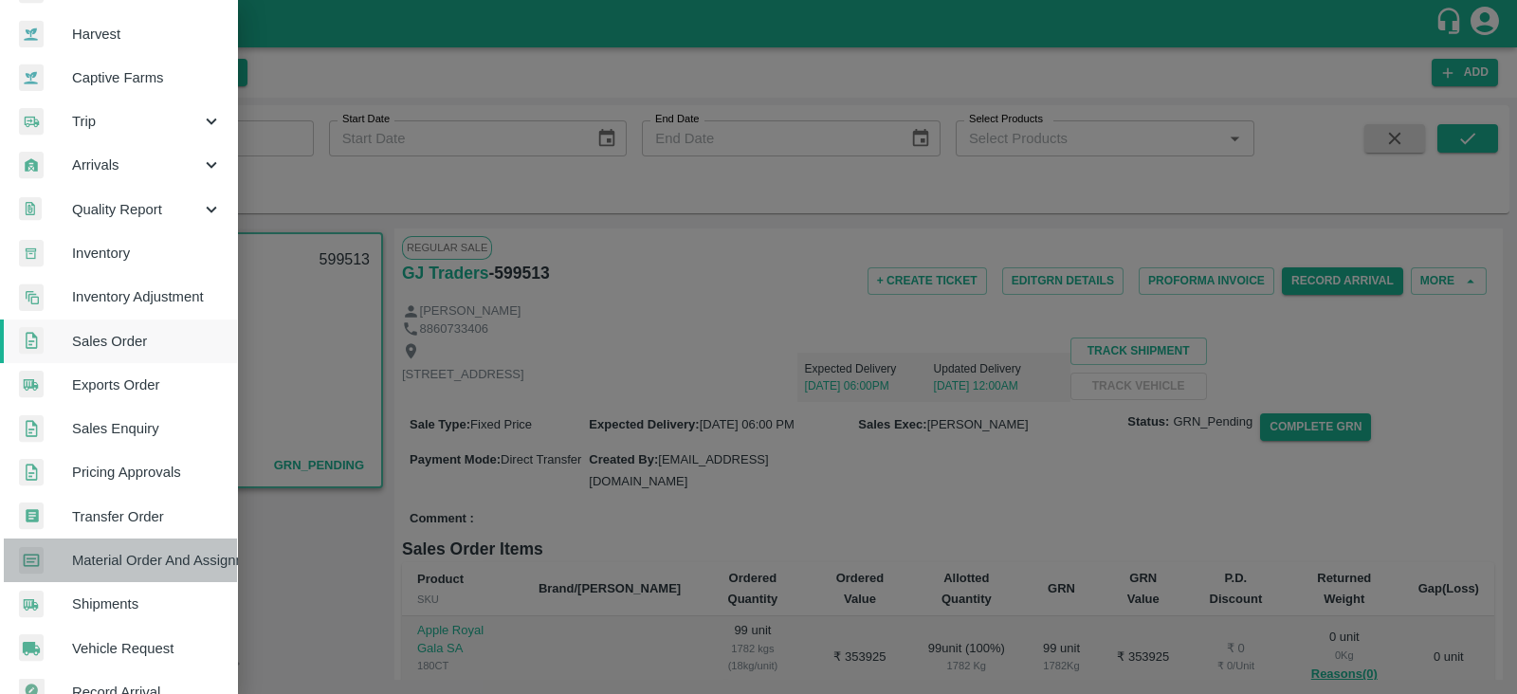
click at [142, 562] on span "Material Order And Assignment" at bounding box center [147, 560] width 150 height 21
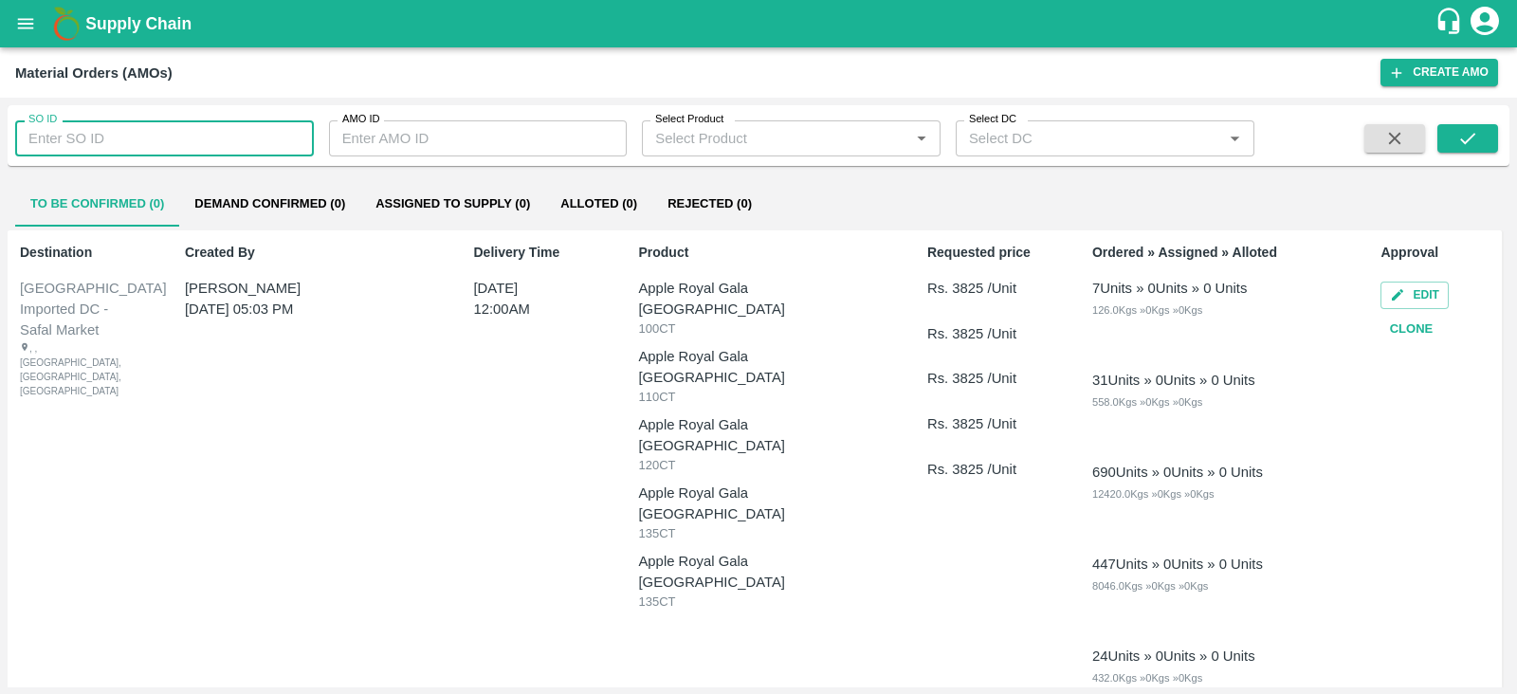
click at [101, 134] on input "SO ID" at bounding box center [164, 138] width 299 height 36
paste input "599513"
type input "599513"
click at [1481, 133] on button "submit" at bounding box center [1468, 138] width 61 height 28
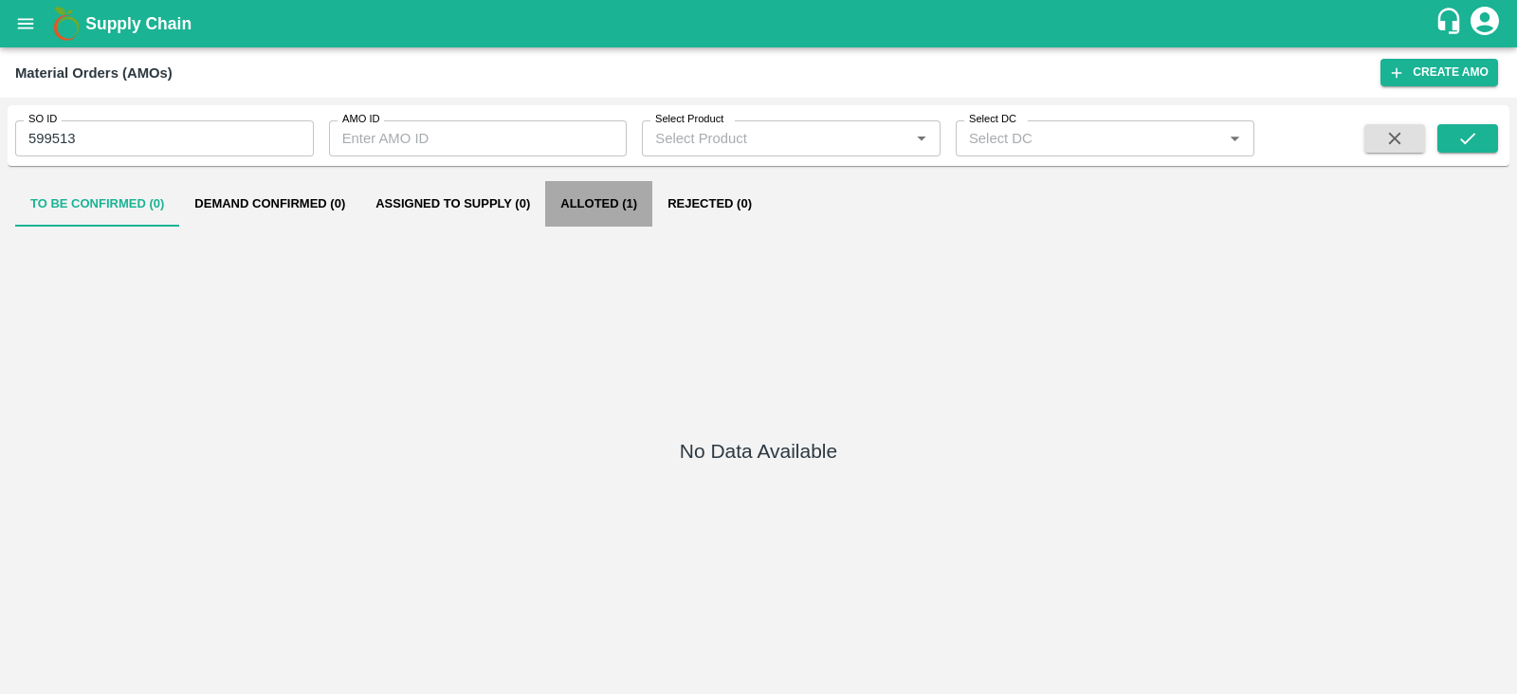
click at [602, 213] on button "Alloted (1)" at bounding box center [598, 204] width 107 height 46
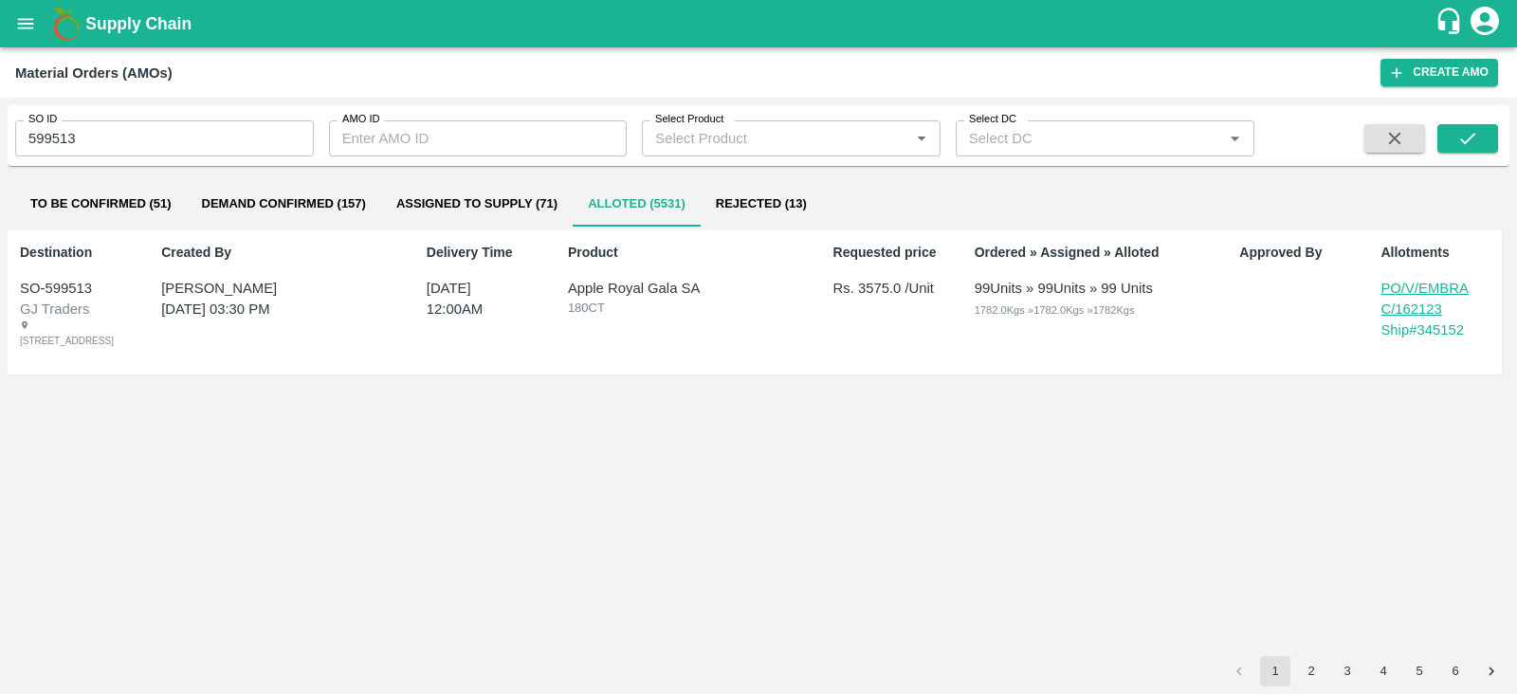
click at [28, 25] on icon "open drawer" at bounding box center [25, 23] width 21 height 21
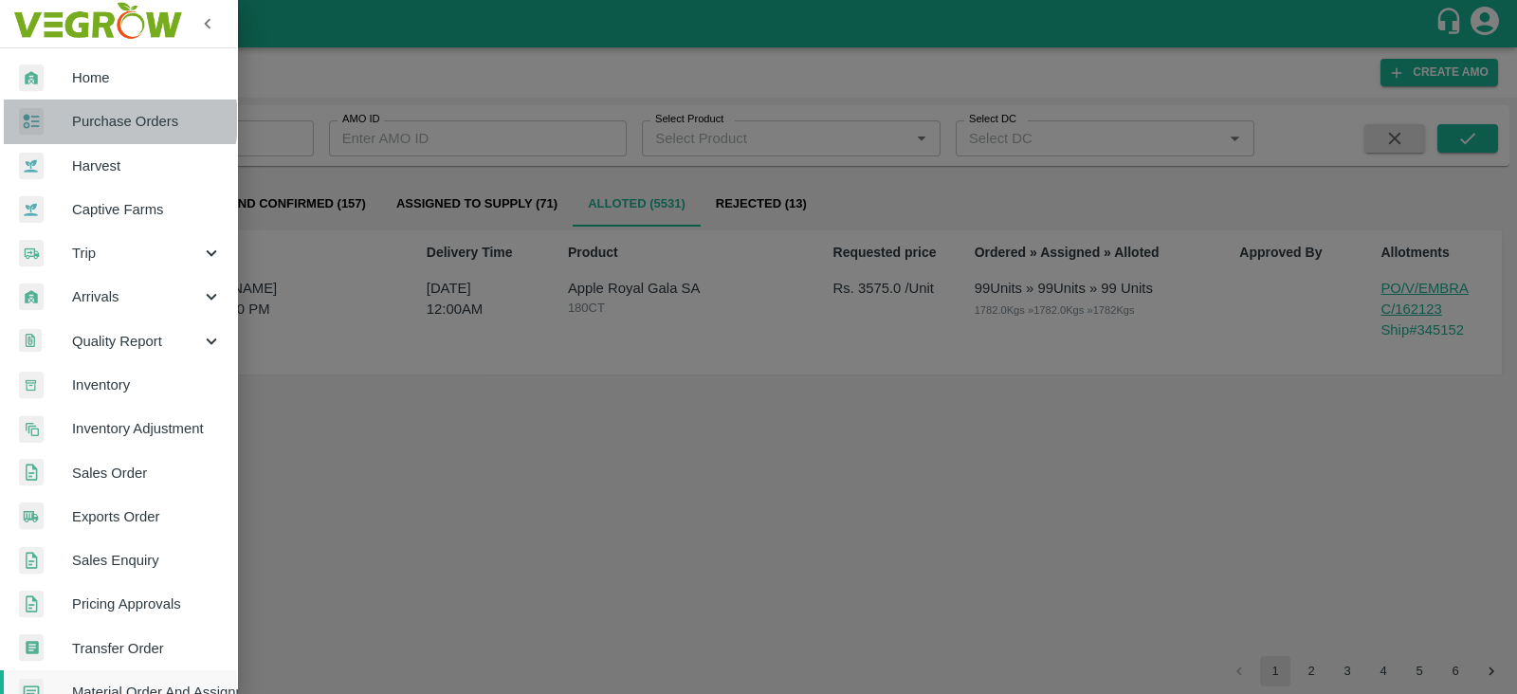
click at [109, 119] on span "Purchase Orders" at bounding box center [147, 121] width 150 height 21
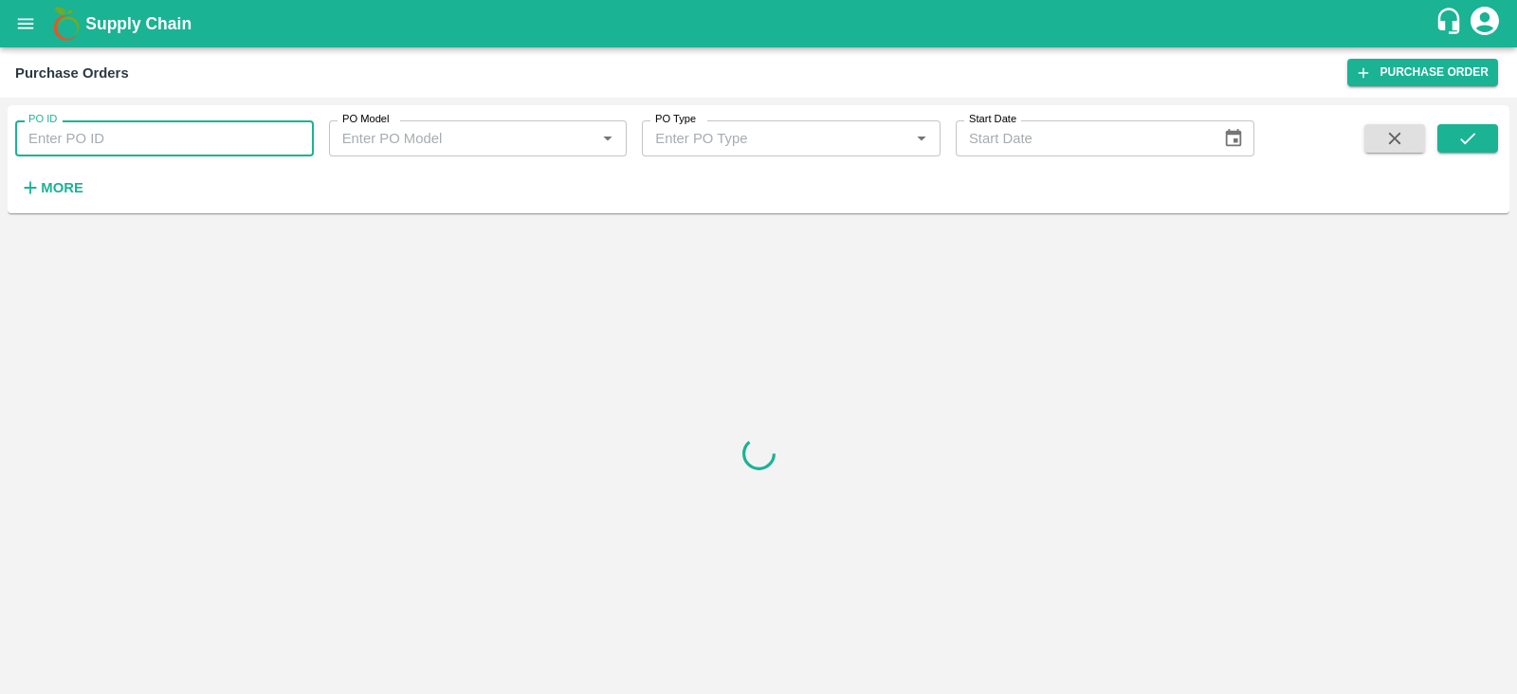
click at [91, 126] on input "PO ID" at bounding box center [164, 138] width 299 height 36
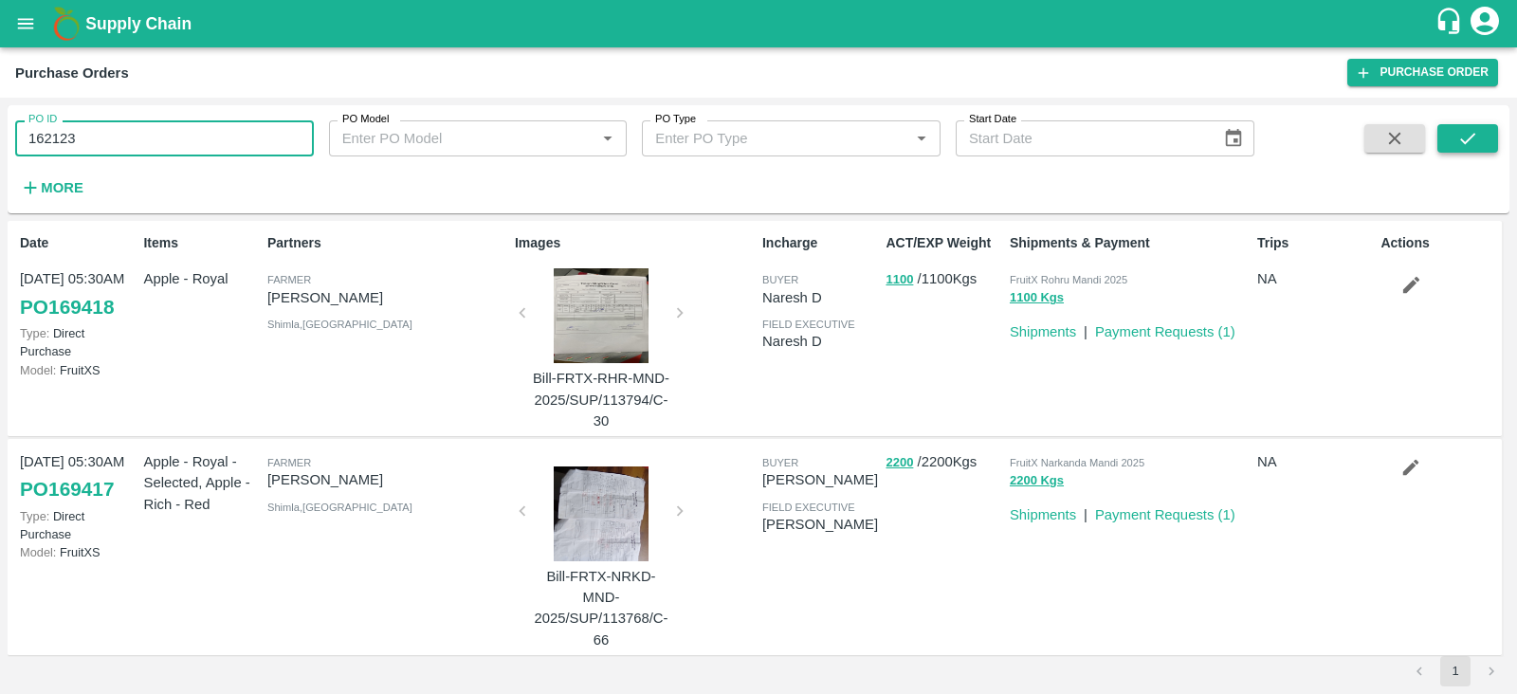
type input "162123"
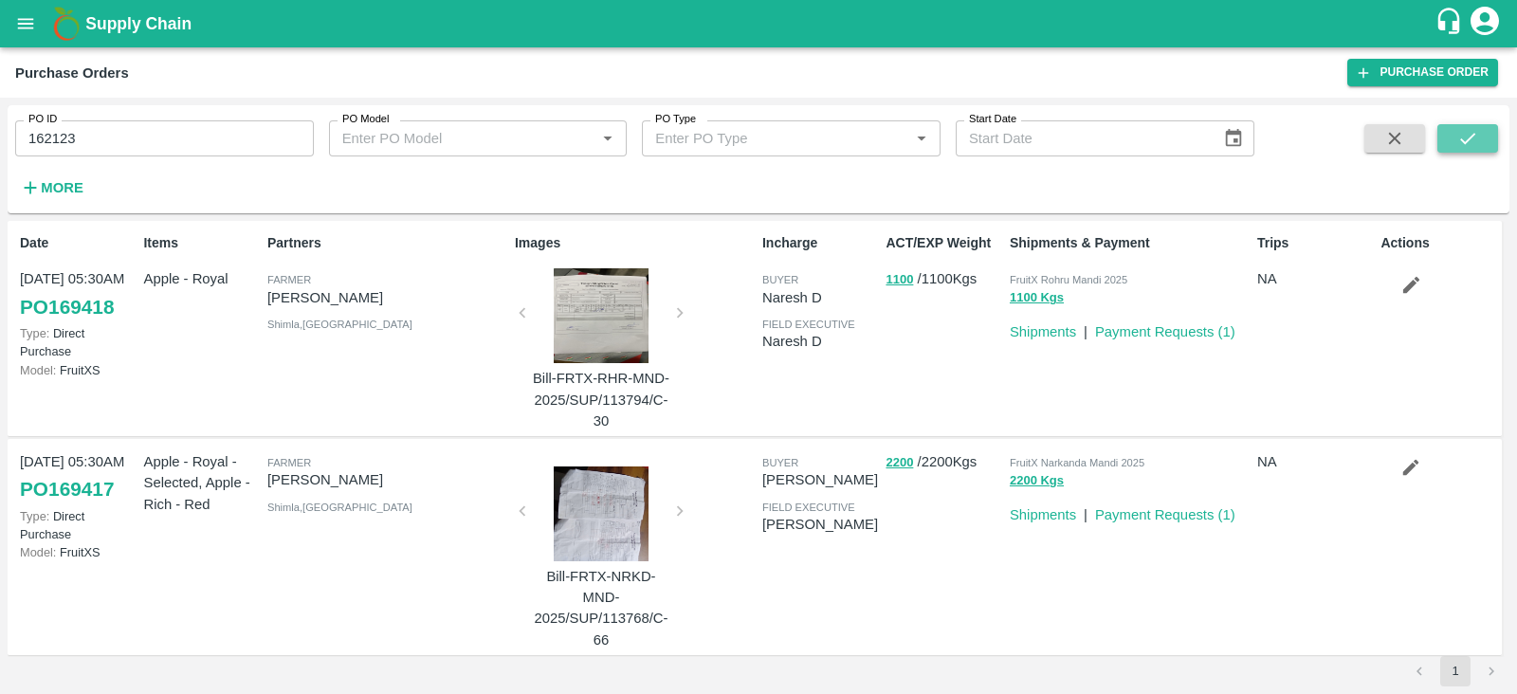
click at [1482, 143] on button "submit" at bounding box center [1468, 138] width 61 height 28
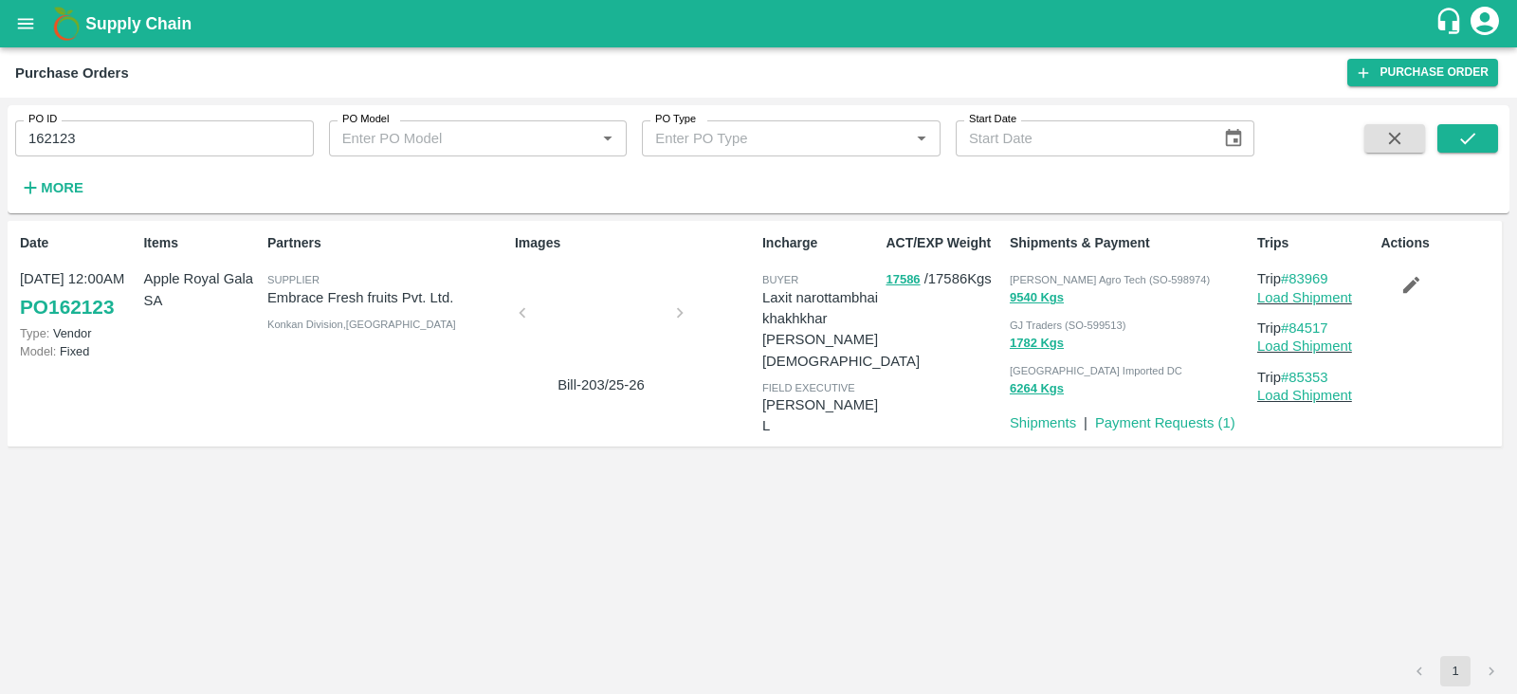
click at [571, 312] on div at bounding box center [601, 318] width 142 height 101
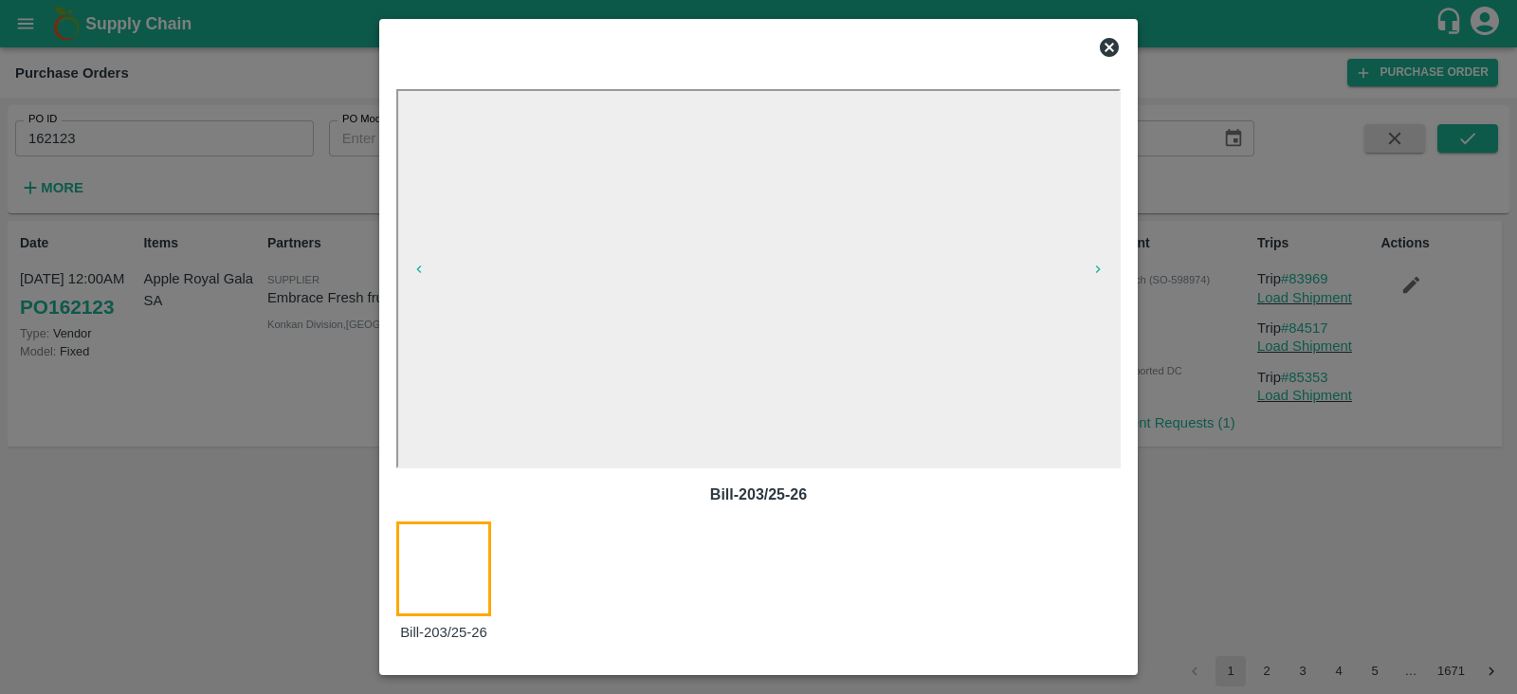
click at [1118, 48] on icon at bounding box center [1109, 47] width 19 height 19
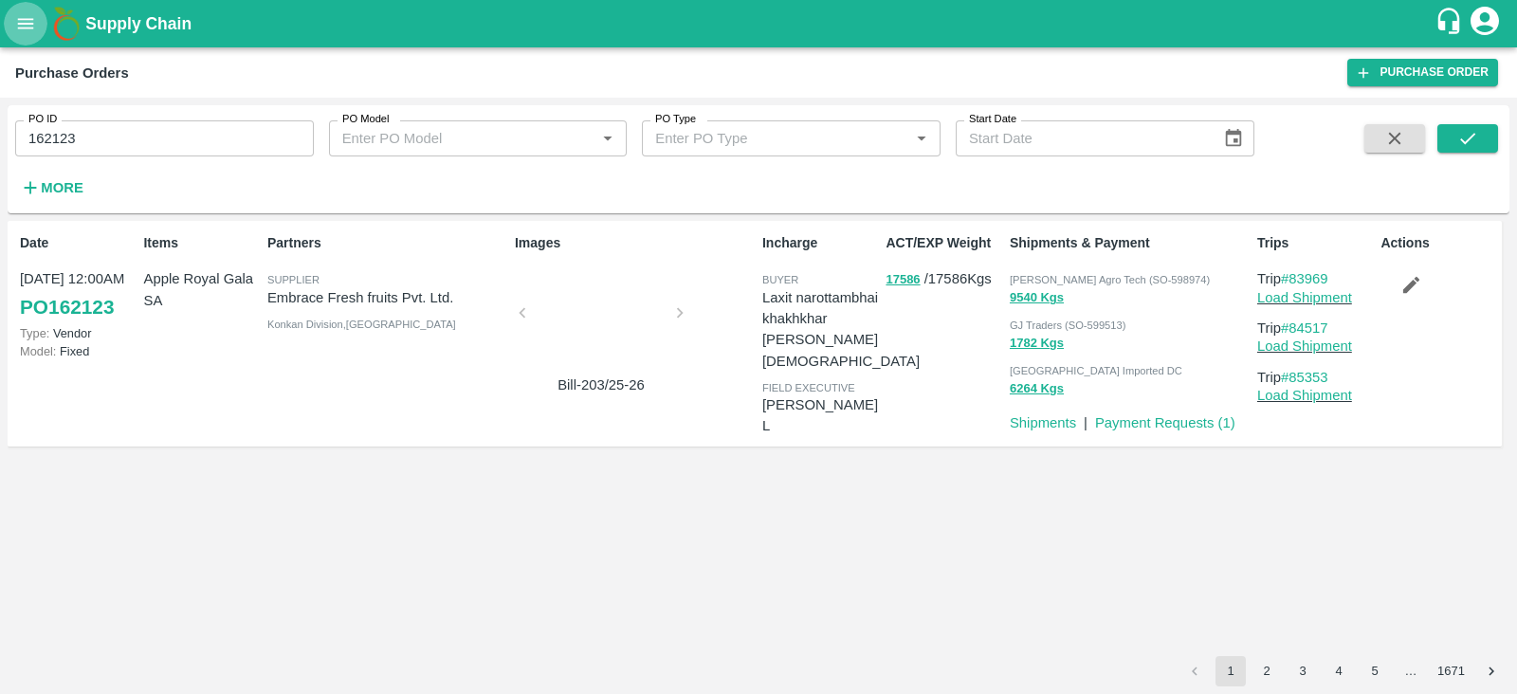
click at [24, 22] on icon "open drawer" at bounding box center [25, 23] width 21 height 21
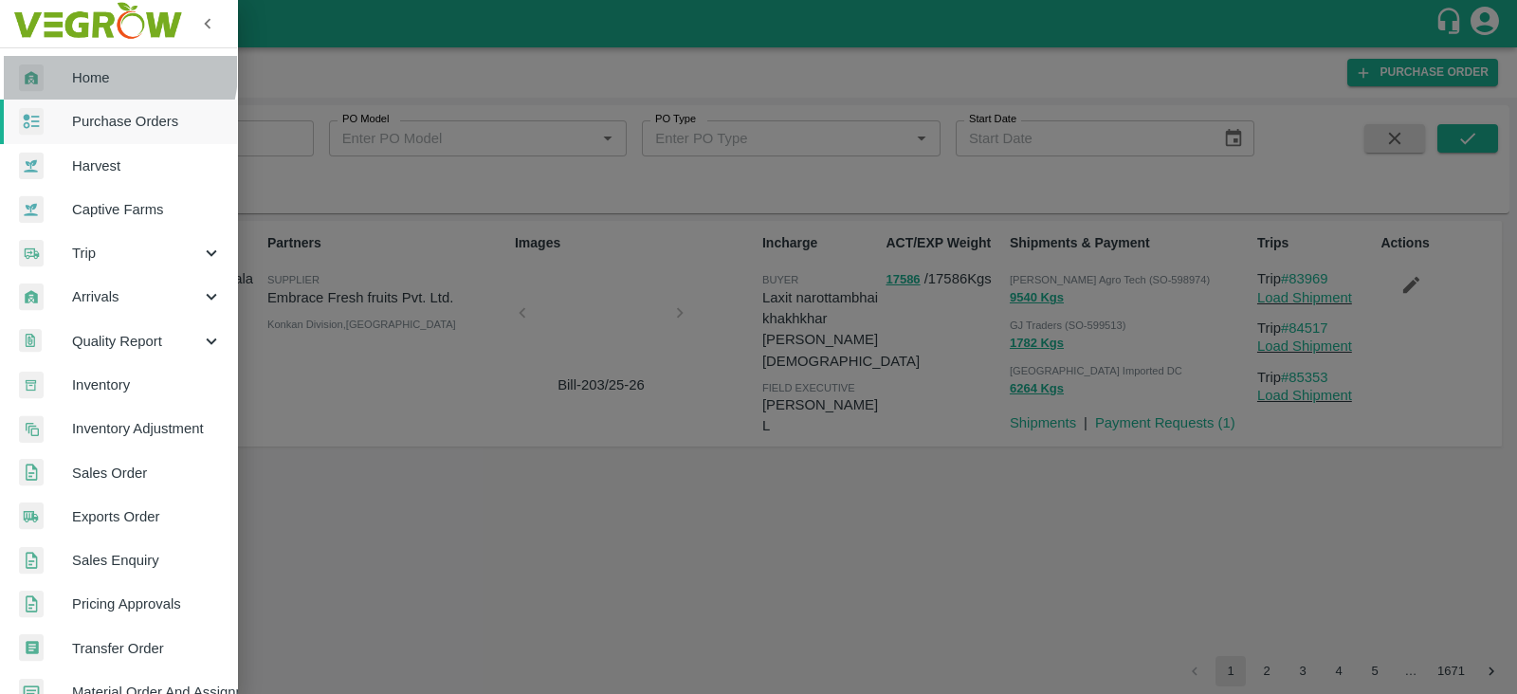
click at [104, 71] on span "Home" at bounding box center [147, 77] width 150 height 21
